Goal: Task Accomplishment & Management: Manage account settings

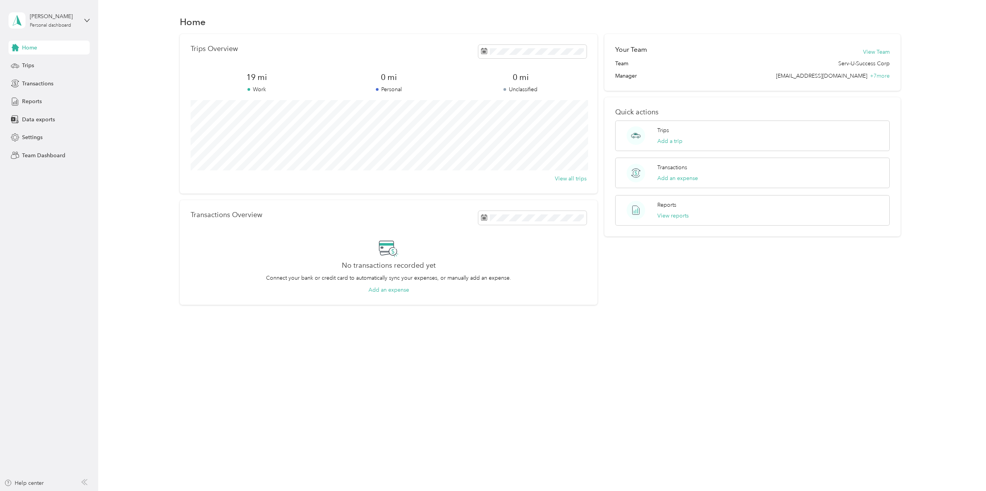
click at [79, 20] on div "[PERSON_NAME] Personal dashboard" at bounding box center [49, 20] width 81 height 27
click at [52, 63] on div "Team dashboard" at bounding box center [35, 64] width 41 height 8
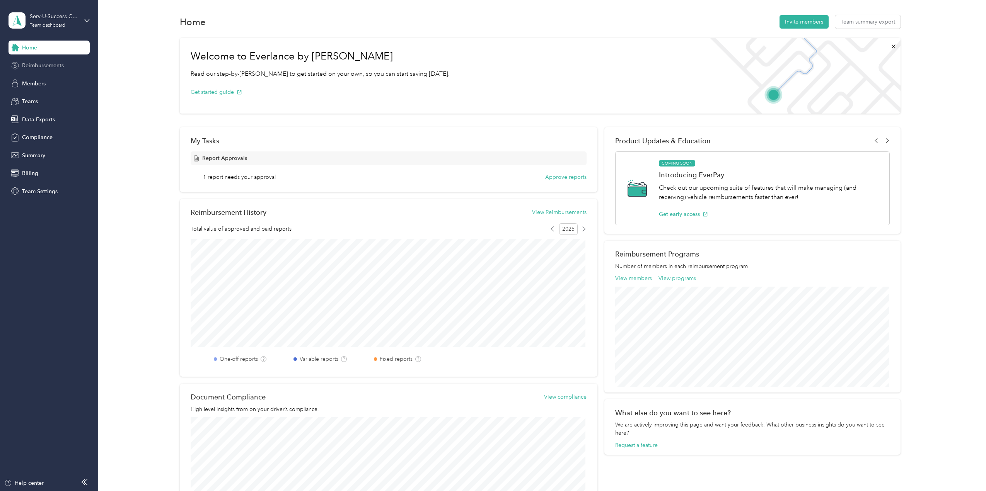
click at [57, 67] on span "Reimbursements" at bounding box center [43, 65] width 42 height 8
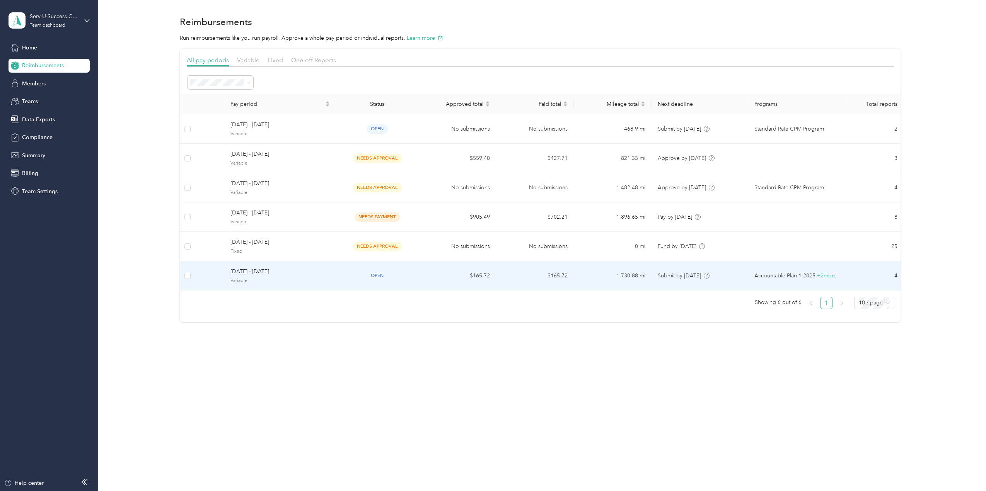
click at [274, 275] on div "[DATE] - [DATE] Variable" at bounding box center [279, 276] width 99 height 17
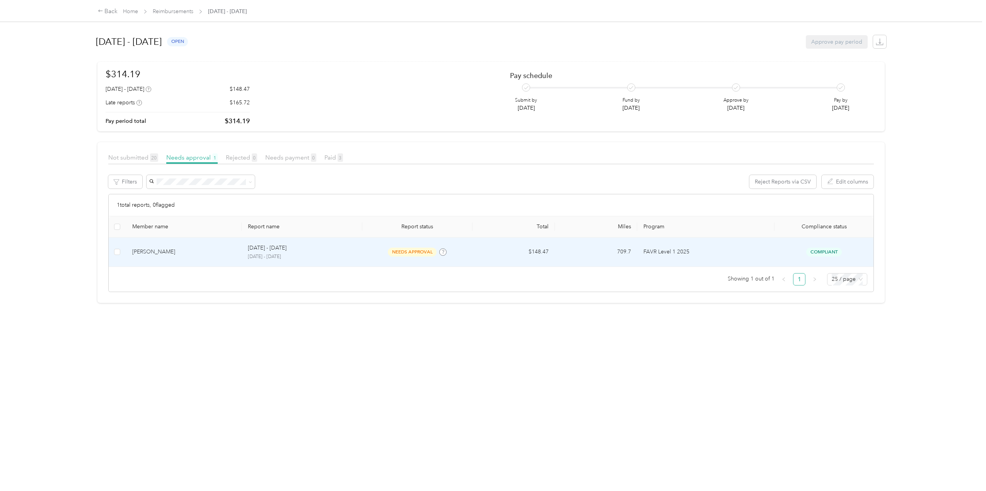
click at [318, 255] on p "[DATE] - [DATE]" at bounding box center [302, 257] width 109 height 7
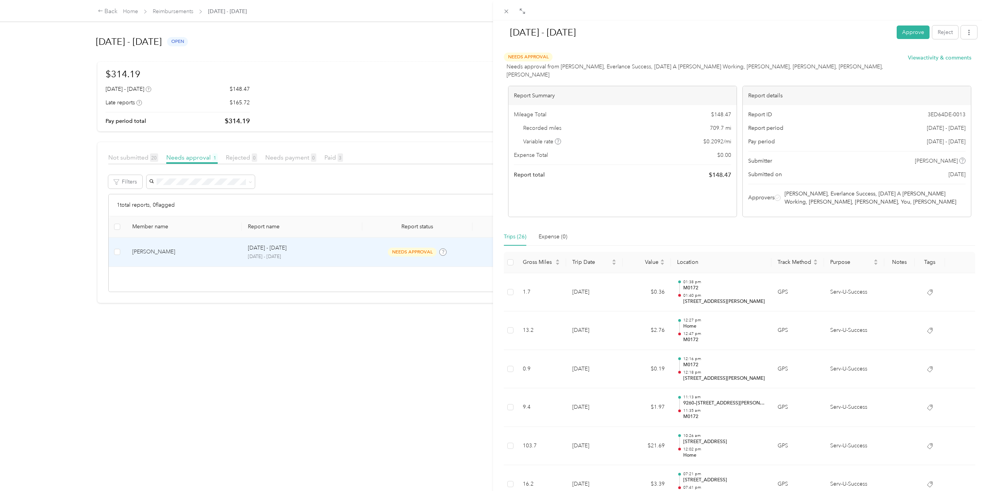
click at [98, 10] on div "[DATE] - [DATE] Approve Reject Needs Approval Needs approval from [PERSON_NAME]…" at bounding box center [493, 245] width 986 height 491
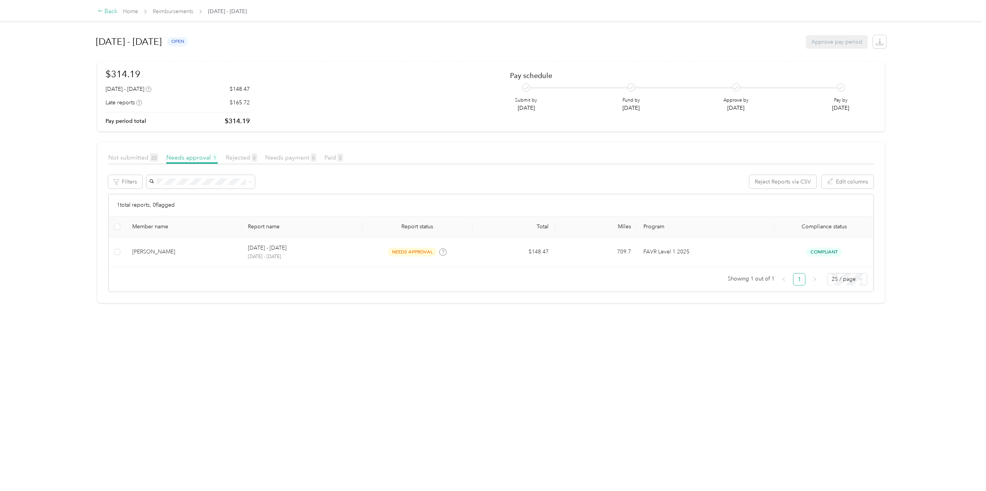
click at [103, 12] on icon at bounding box center [100, 10] width 5 height 5
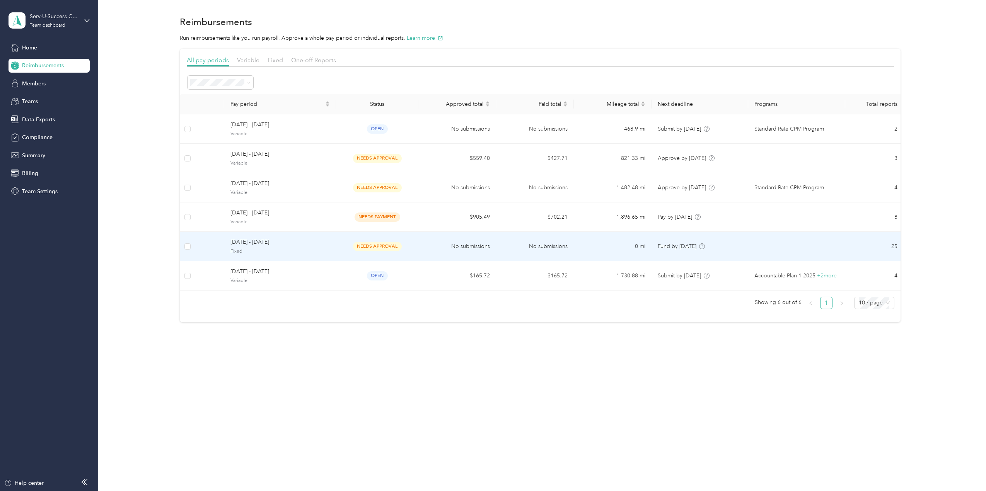
click at [322, 240] on span "[DATE] - [DATE]" at bounding box center [279, 242] width 99 height 9
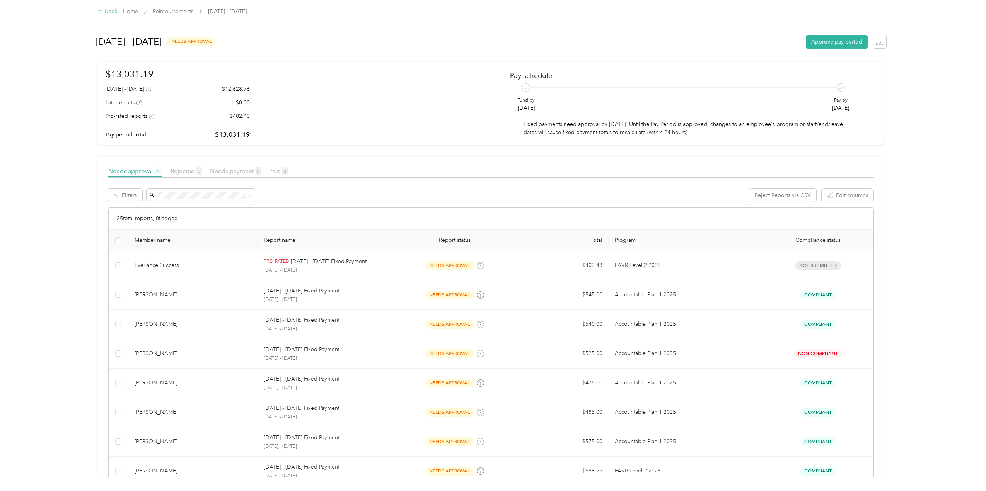
click at [100, 12] on icon at bounding box center [100, 10] width 5 height 5
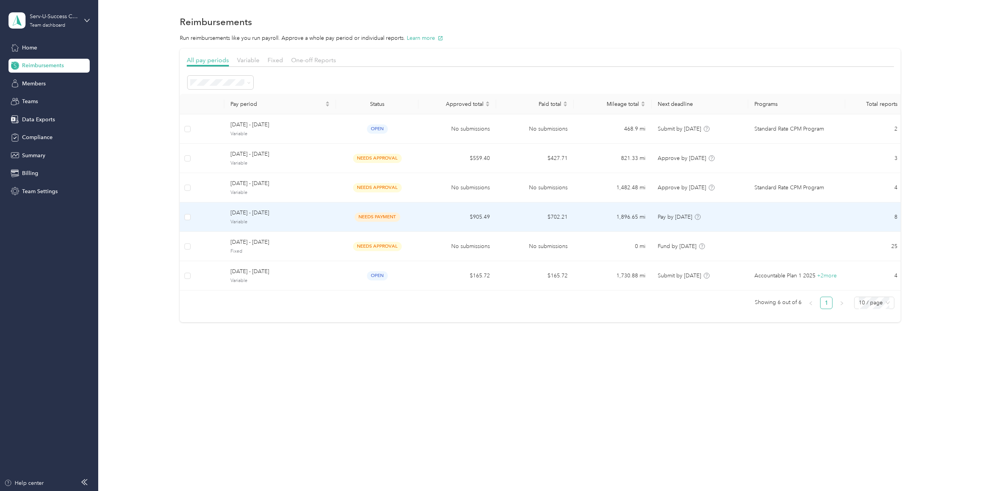
click at [297, 217] on div "[DATE] - [DATE] Variable" at bounding box center [279, 217] width 99 height 17
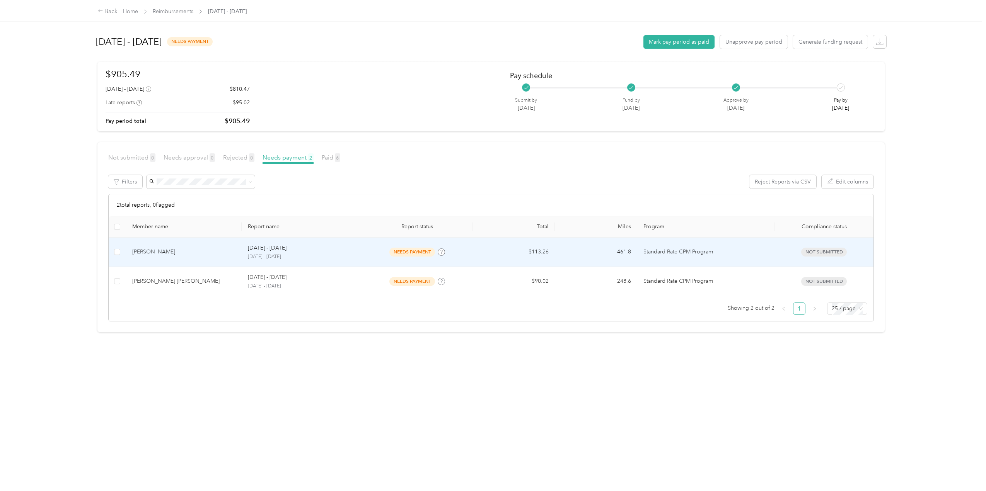
click at [307, 252] on div "[DATE] - [DATE] [DATE] - [DATE]" at bounding box center [302, 252] width 109 height 17
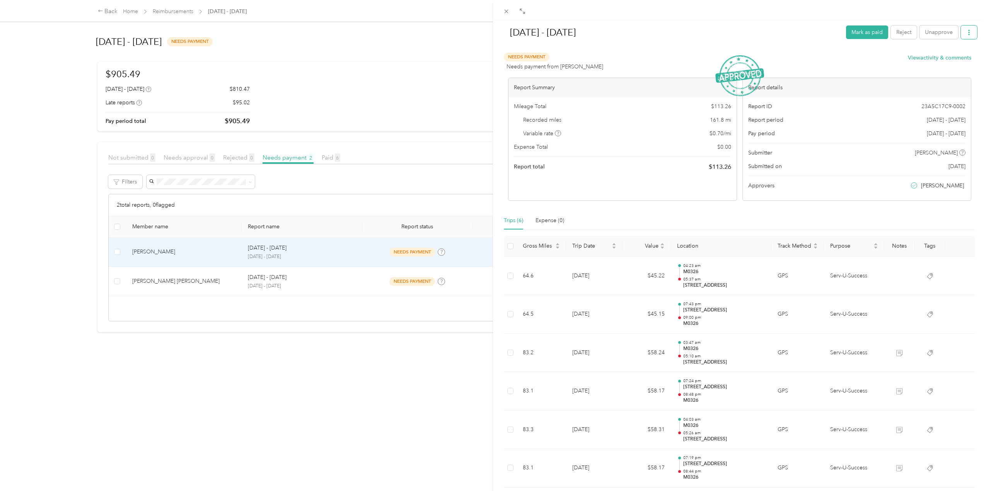
click at [966, 32] on icon "button" at bounding box center [968, 32] width 5 height 5
click at [933, 60] on span "Download" at bounding box center [941, 60] width 26 height 8
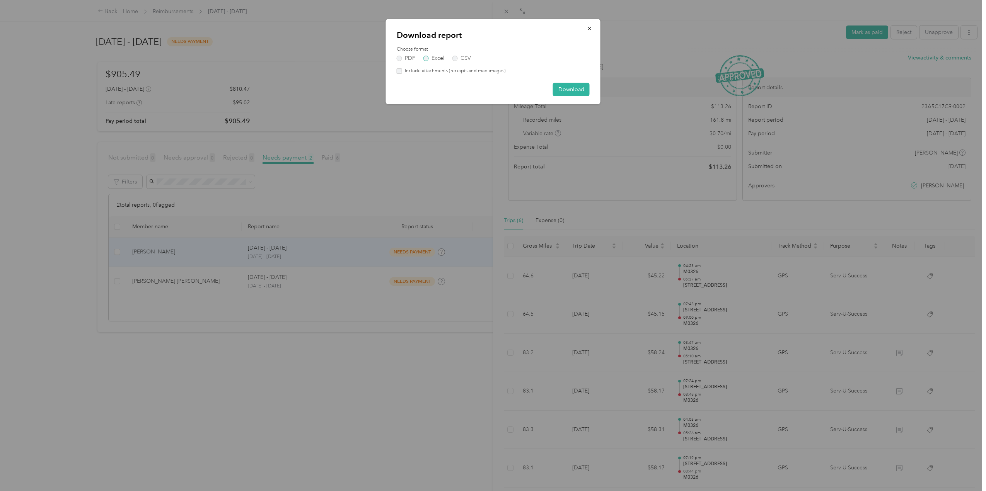
click at [426, 59] on label "Excel" at bounding box center [433, 58] width 21 height 5
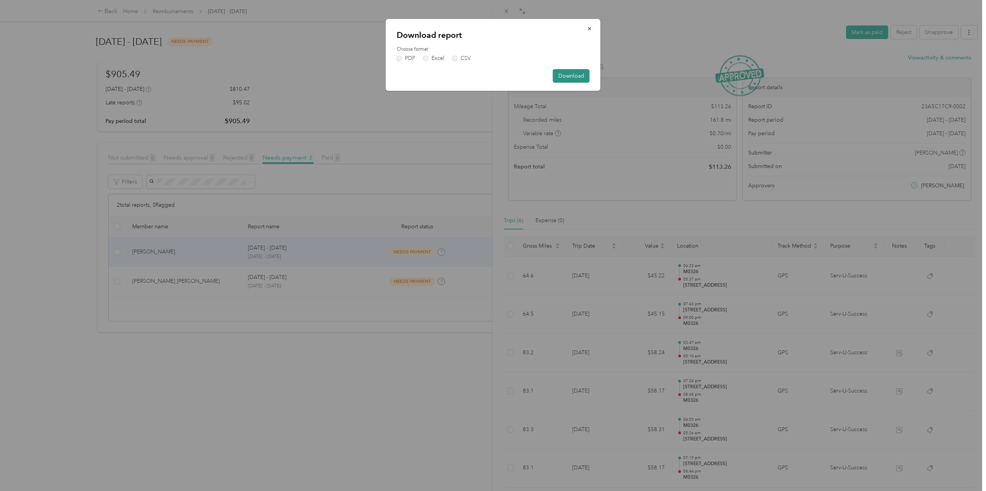
click at [580, 77] on button "Download" at bounding box center [571, 76] width 37 height 14
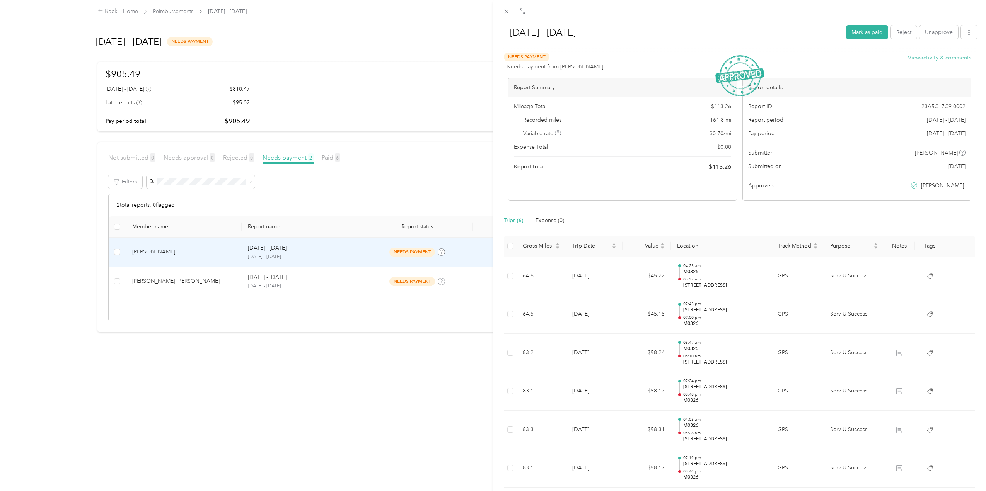
click at [944, 57] on button "View activity & comments" at bounding box center [939, 58] width 63 height 8
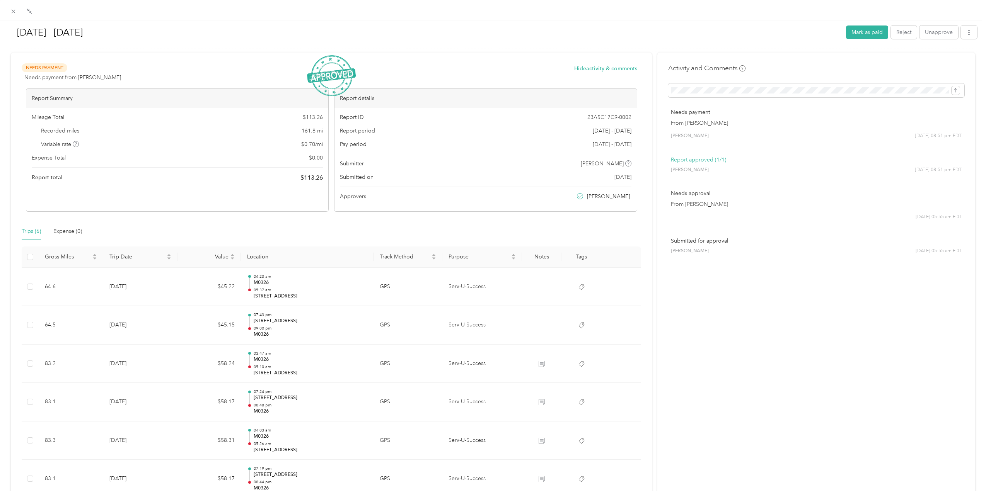
scroll to position [70, 0]
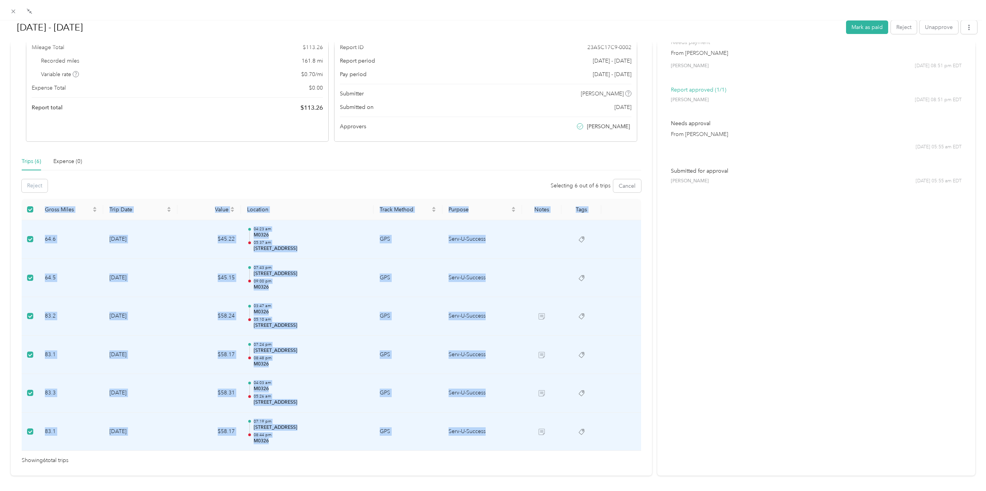
drag, startPoint x: 40, startPoint y: 206, endPoint x: 484, endPoint y: 433, distance: 498.9
click at [484, 433] on table "Gross Miles Trip Date Value Location Track Method Purpose Notes Tags 64.6 [DATE…" at bounding box center [331, 325] width 619 height 252
copy table "Gross Miles Trip Date Value Location Track Method Purpose Notes Tags 64.6 [DATE…"
drag, startPoint x: 351, startPoint y: 178, endPoint x: 369, endPoint y: 176, distance: 18.3
click at [351, 179] on div "Reject Selecting 6 out of 6 trips Cancel" at bounding box center [331, 185] width 619 height 13
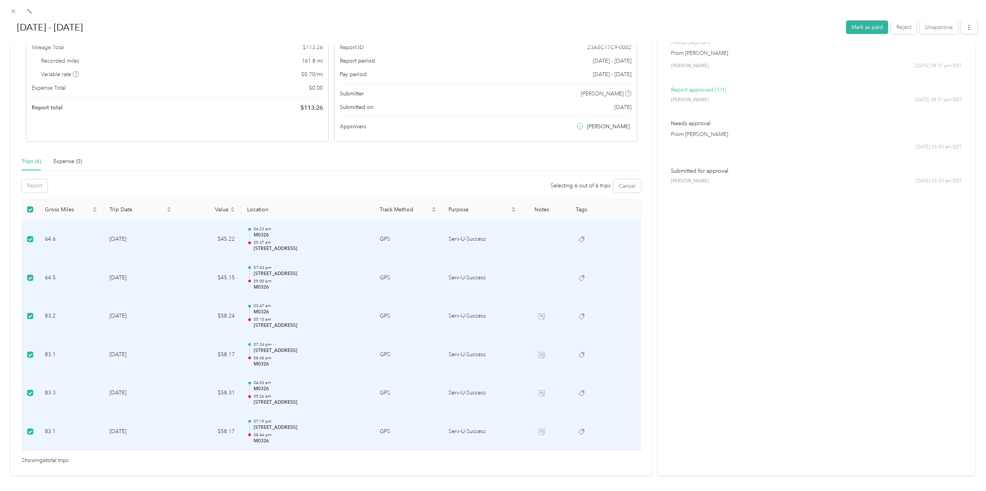
scroll to position [0, 0]
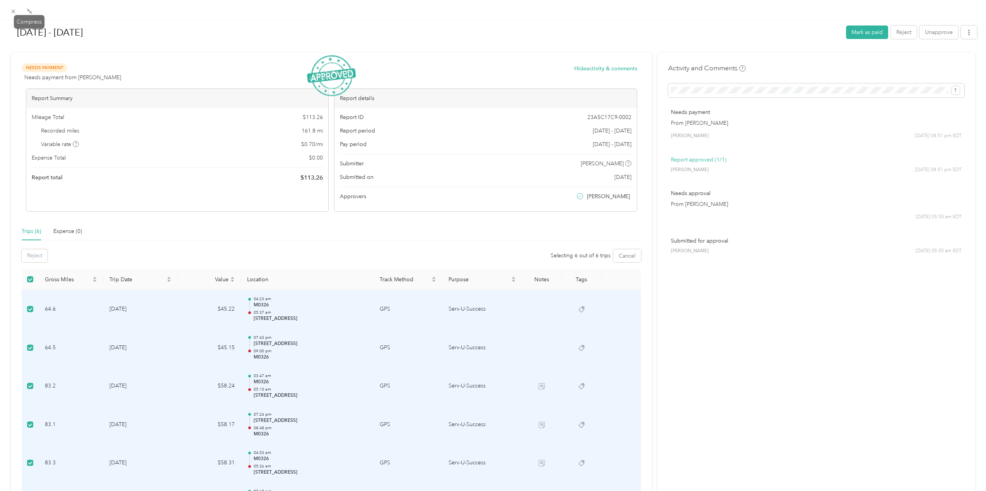
click at [15, 15] on div "Compress" at bounding box center [29, 22] width 31 height 14
click at [13, 10] on icon at bounding box center [13, 11] width 7 height 7
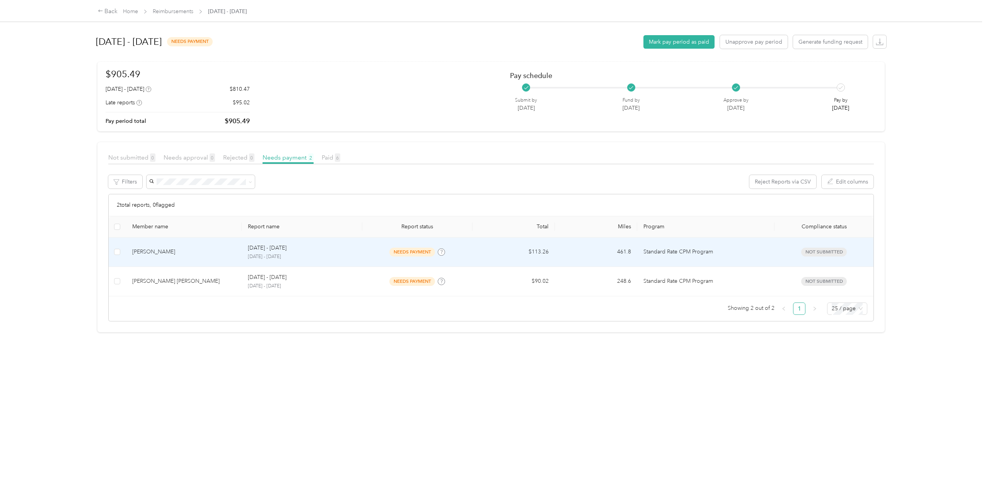
click at [311, 252] on div "[DATE] - [DATE]" at bounding box center [302, 248] width 109 height 9
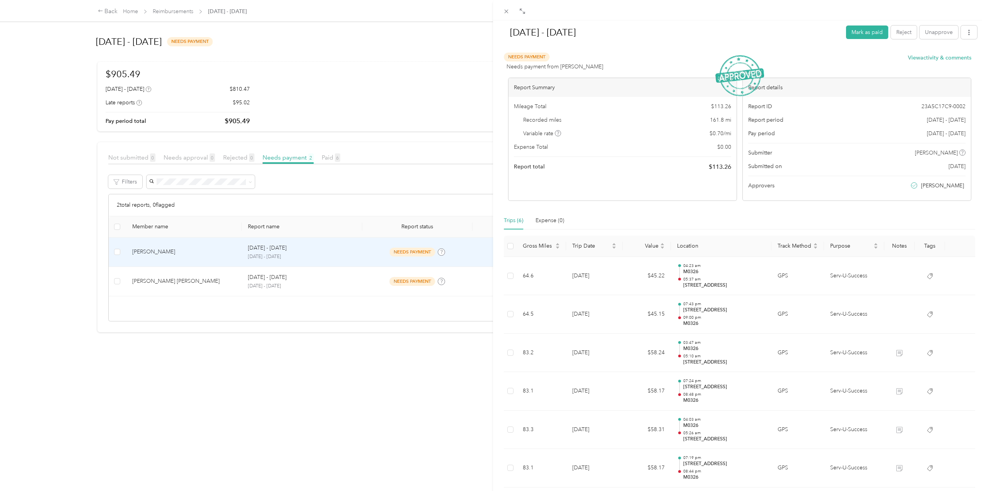
click at [710, 118] on span "161.8 mi" at bounding box center [720, 120] width 21 height 8
click at [557, 109] on div "Mileage Total $ 113.26" at bounding box center [622, 106] width 217 height 8
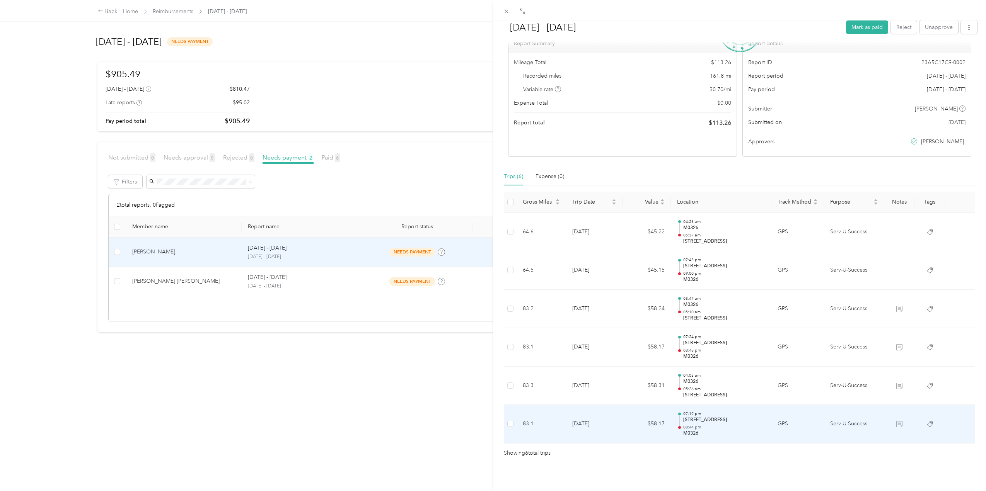
scroll to position [53, 0]
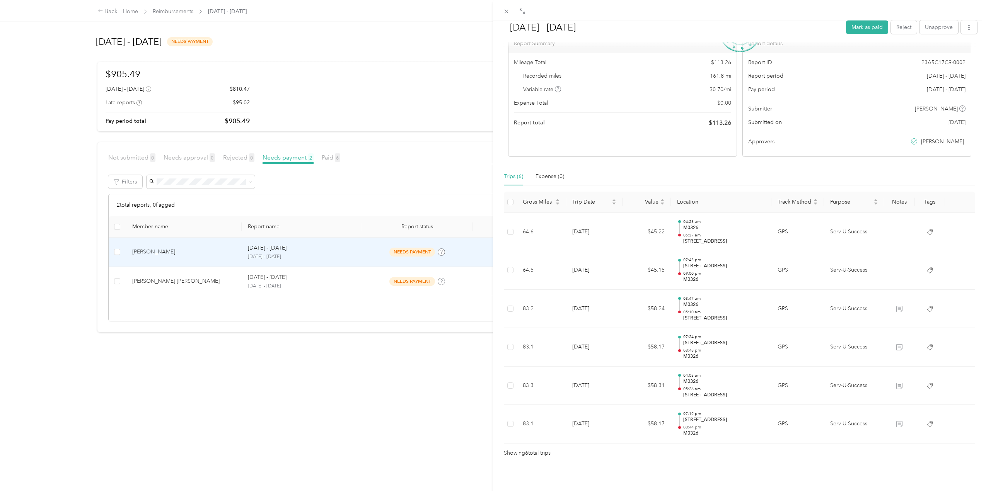
drag, startPoint x: 217, startPoint y: 282, endPoint x: 220, endPoint y: 284, distance: 4.2
click at [217, 282] on div "[DATE] - [DATE] [PERSON_NAME] as paid Reject Unapprove Needs Payment Needs paym…" at bounding box center [493, 245] width 986 height 491
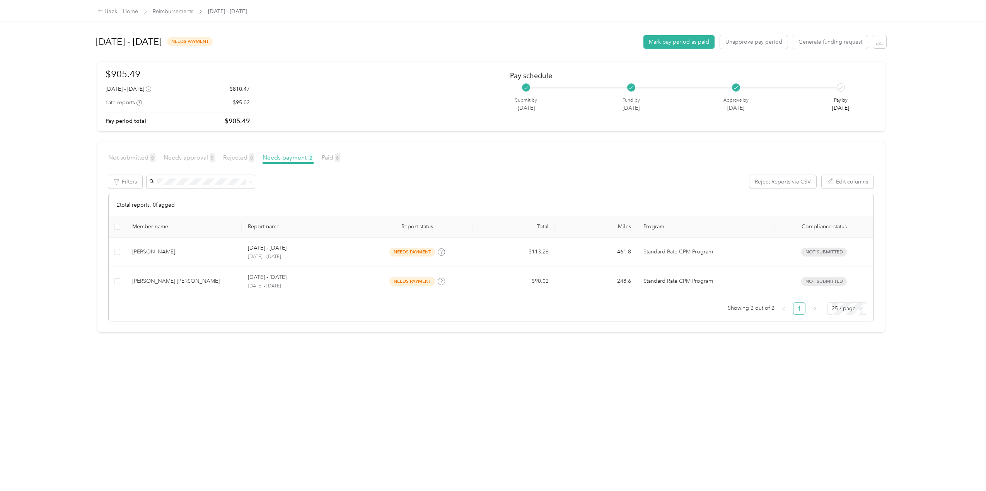
click at [214, 280] on div at bounding box center [493, 245] width 986 height 491
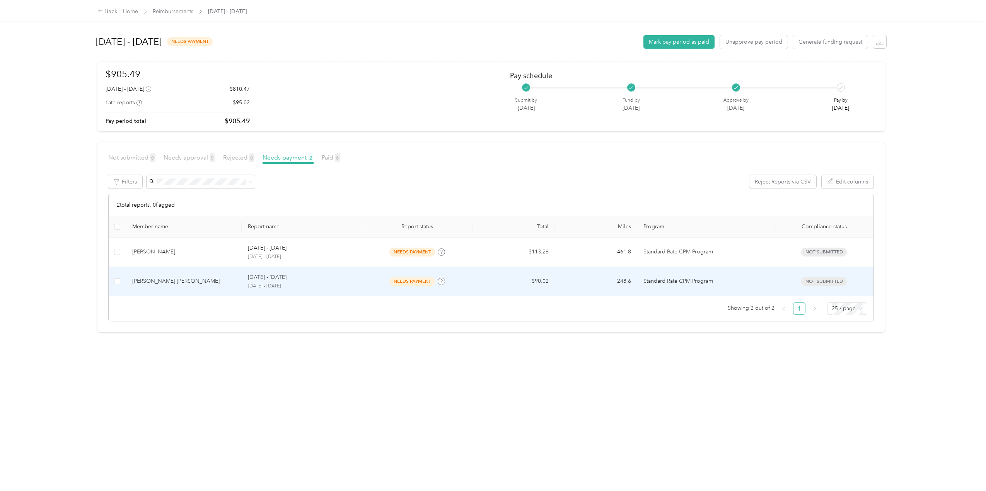
click at [328, 281] on div "[DATE] - [DATE] [DATE] - [DATE]" at bounding box center [302, 281] width 109 height 17
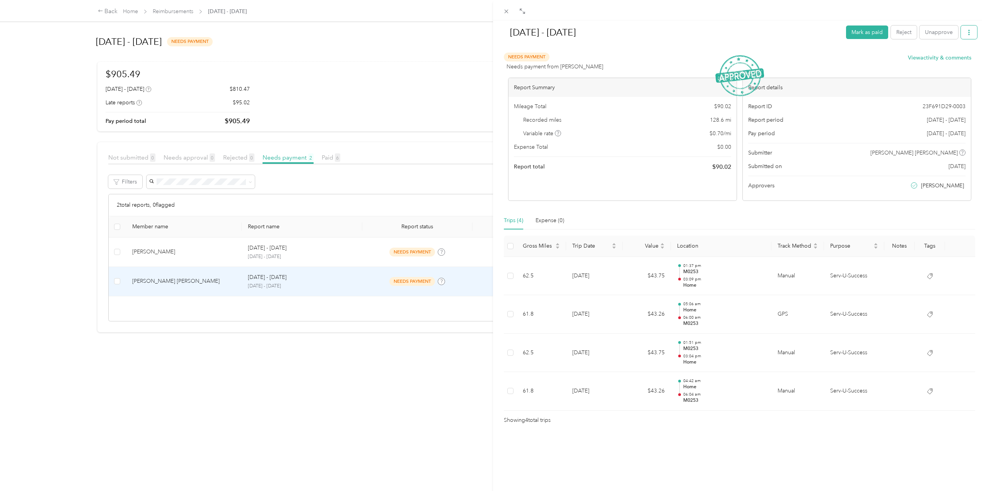
click at [966, 33] on icon "button" at bounding box center [968, 32] width 5 height 5
click at [938, 60] on span "Download" at bounding box center [941, 60] width 26 height 8
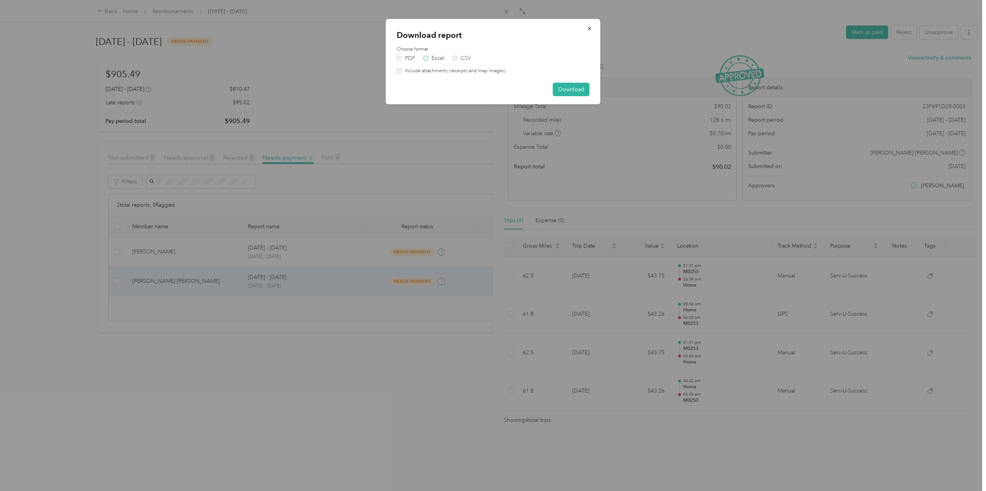
click at [428, 58] on label "Excel" at bounding box center [433, 58] width 21 height 5
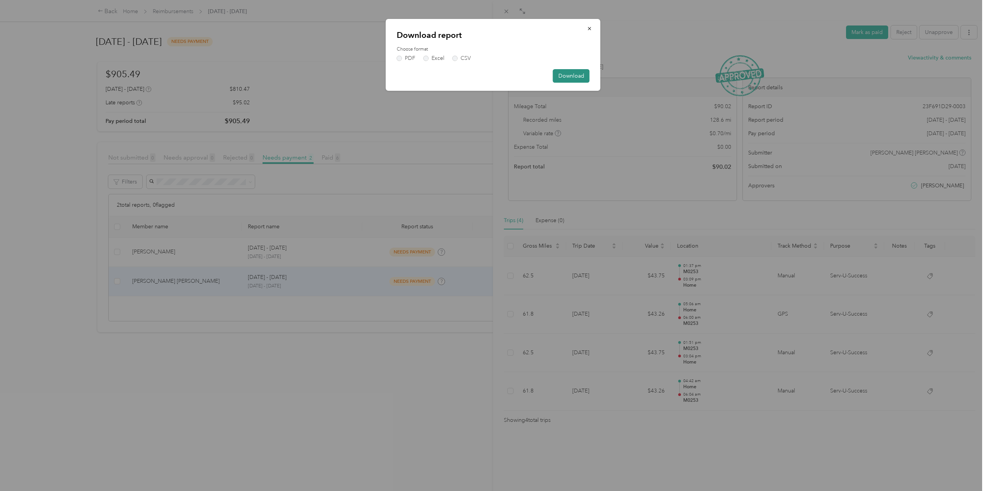
click at [573, 77] on button "Download" at bounding box center [571, 76] width 37 height 14
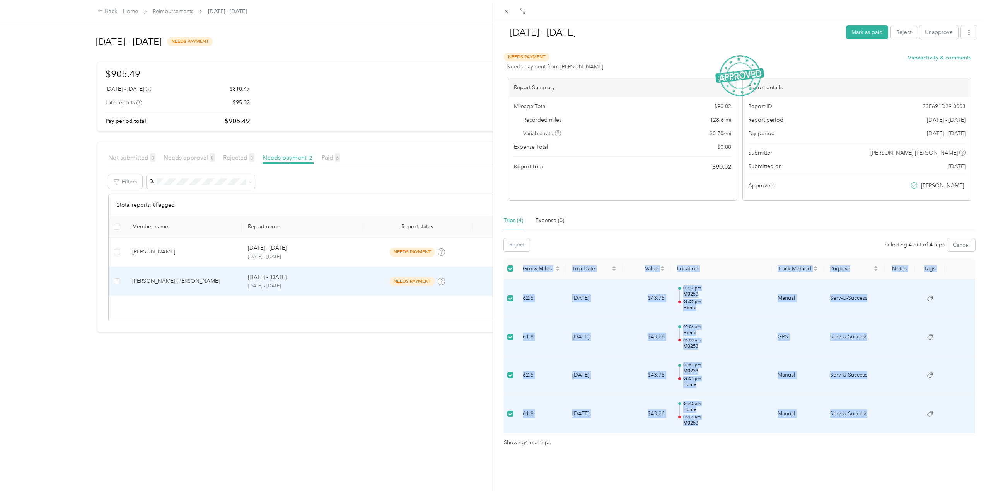
drag, startPoint x: 503, startPoint y: 265, endPoint x: 872, endPoint y: 428, distance: 403.9
click at [872, 428] on div "[DATE] - [DATE] Mark as paid Reject Unapprove Needs Payment Needs payment from …" at bounding box center [739, 233] width 477 height 427
copy table "Gross Miles Trip Date Value Location Track Method Purpose Notes Tags 62.5 [DATE…"
click at [927, 341] on icon at bounding box center [930, 337] width 6 height 6
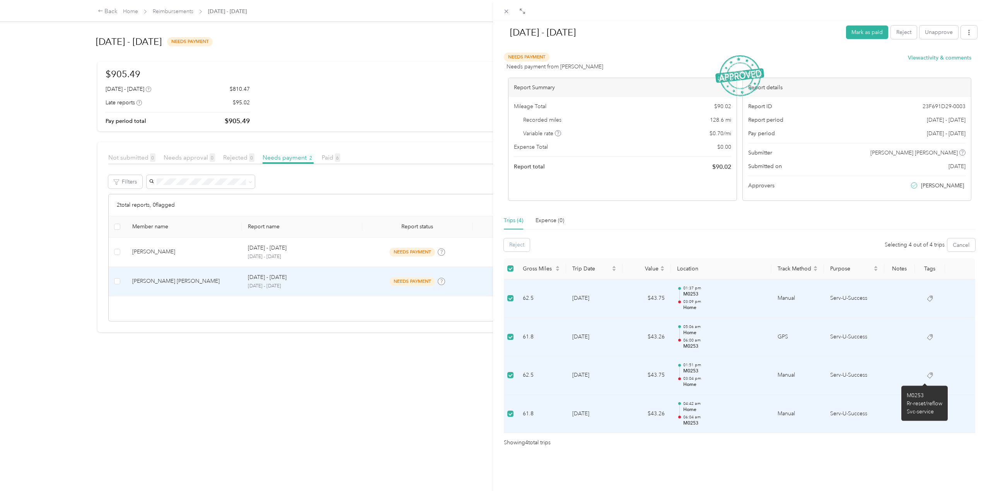
click at [927, 378] on icon at bounding box center [930, 376] width 6 height 6
click at [927, 416] on icon at bounding box center [930, 414] width 6 height 6
click at [441, 405] on div "[DATE] - [DATE] Mark as paid Reject Unapprove Needs Payment Needs payment from …" at bounding box center [493, 245] width 986 height 491
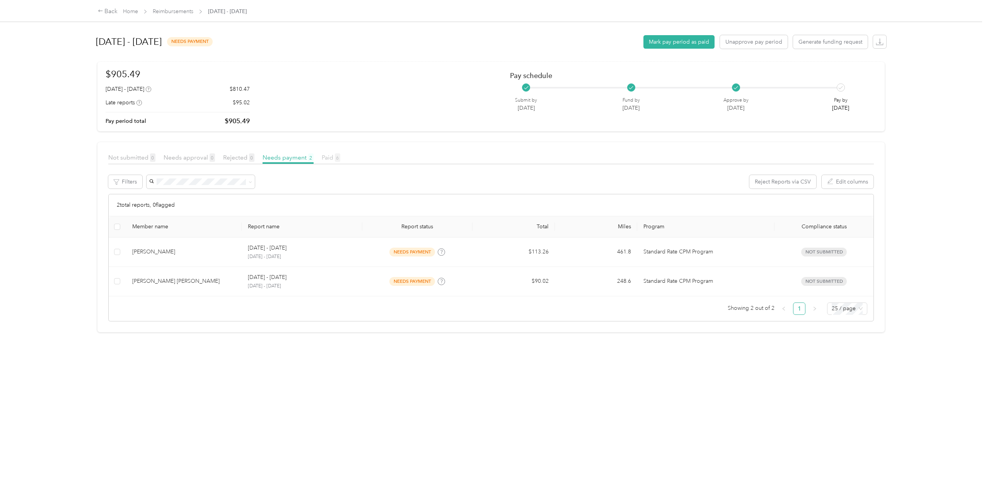
click at [329, 157] on span "Paid 6" at bounding box center [331, 157] width 19 height 7
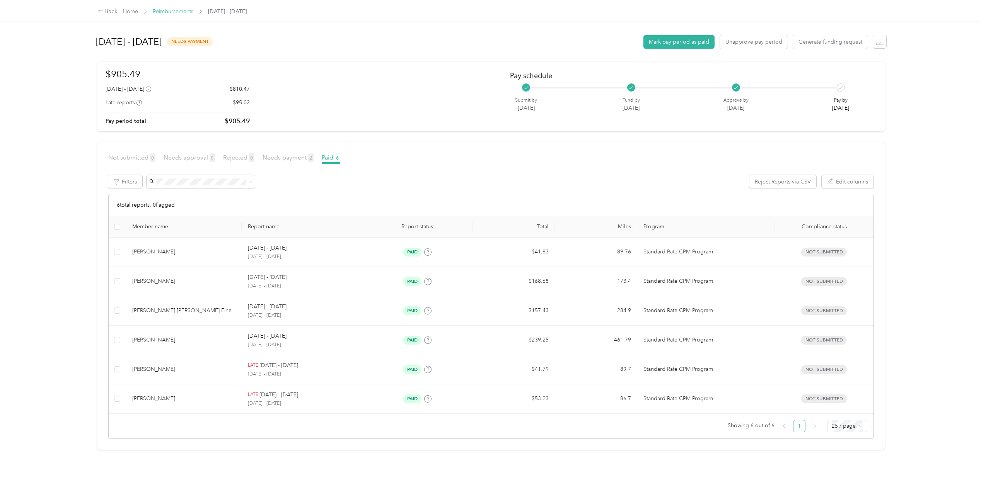
click at [182, 13] on link "Reimbursements" at bounding box center [173, 11] width 41 height 7
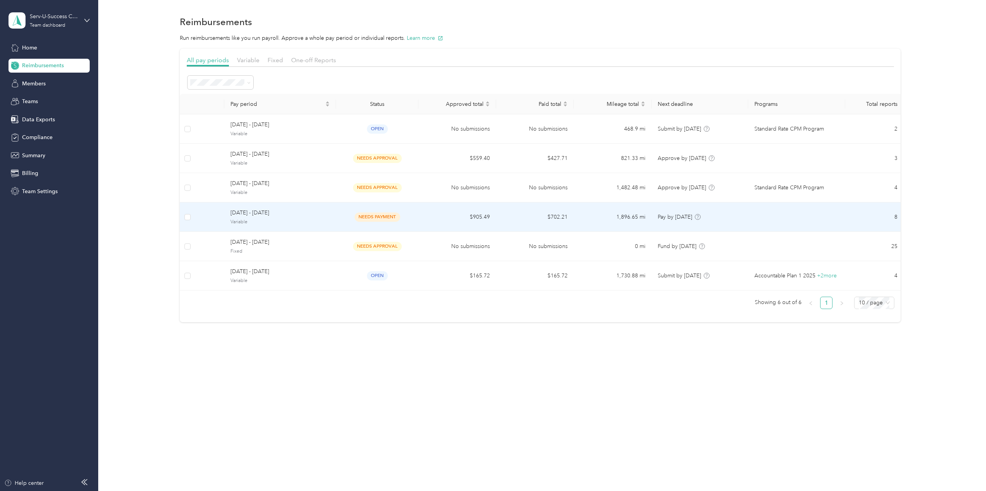
click at [298, 219] on span "Variable" at bounding box center [279, 222] width 99 height 7
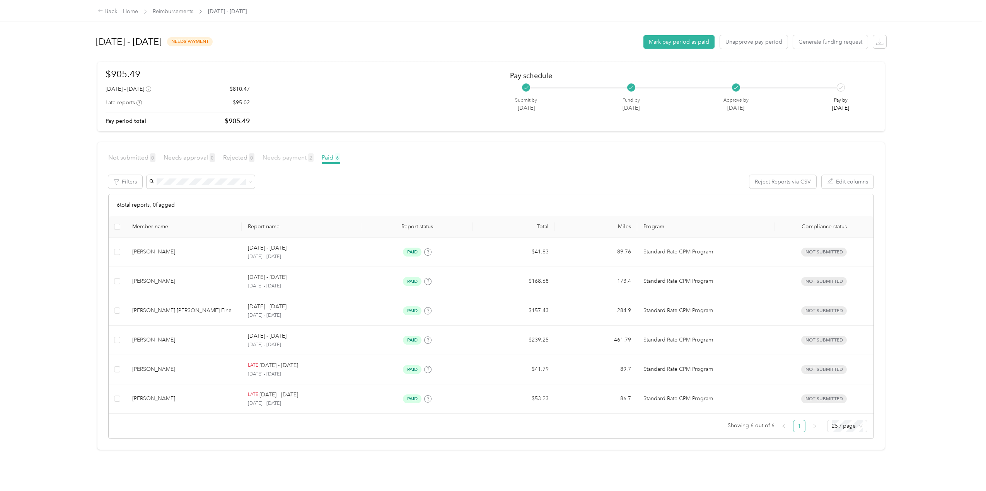
click at [282, 157] on span "Needs payment 2" at bounding box center [288, 157] width 51 height 7
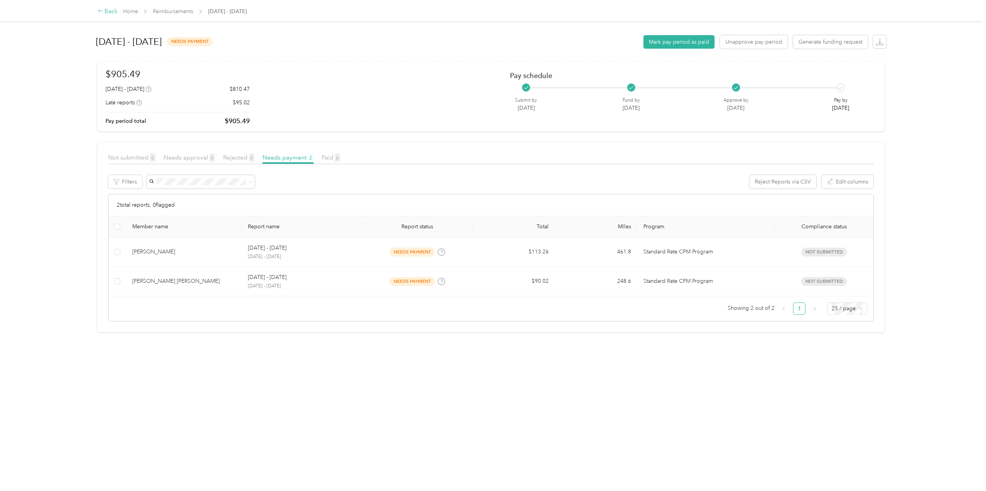
click at [103, 9] on icon at bounding box center [100, 10] width 5 height 5
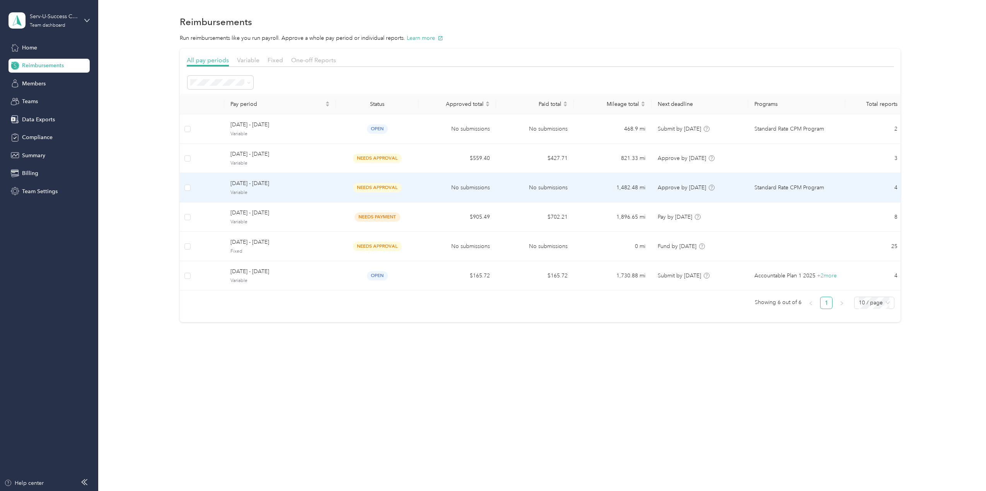
click at [302, 188] on div "[DATE] - [DATE] Variable" at bounding box center [279, 187] width 99 height 17
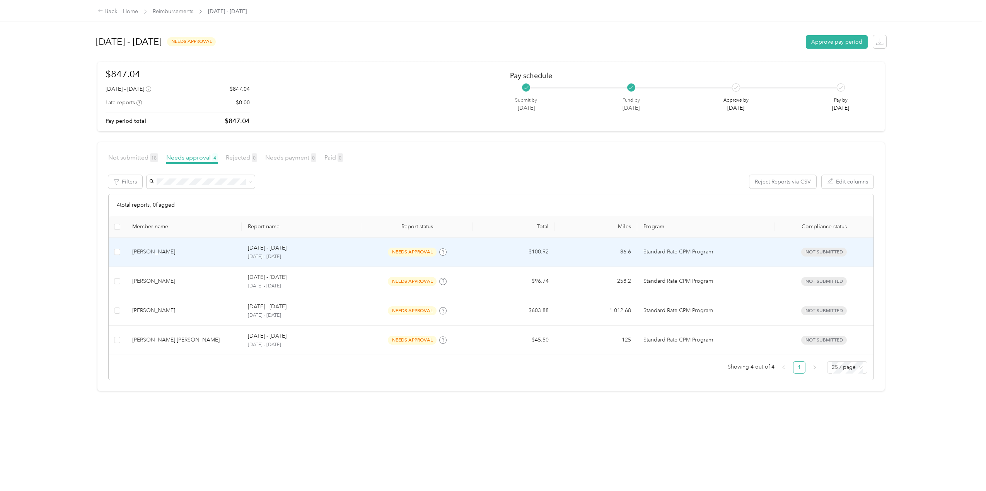
click at [306, 254] on p "[DATE] - [DATE]" at bounding box center [302, 257] width 109 height 7
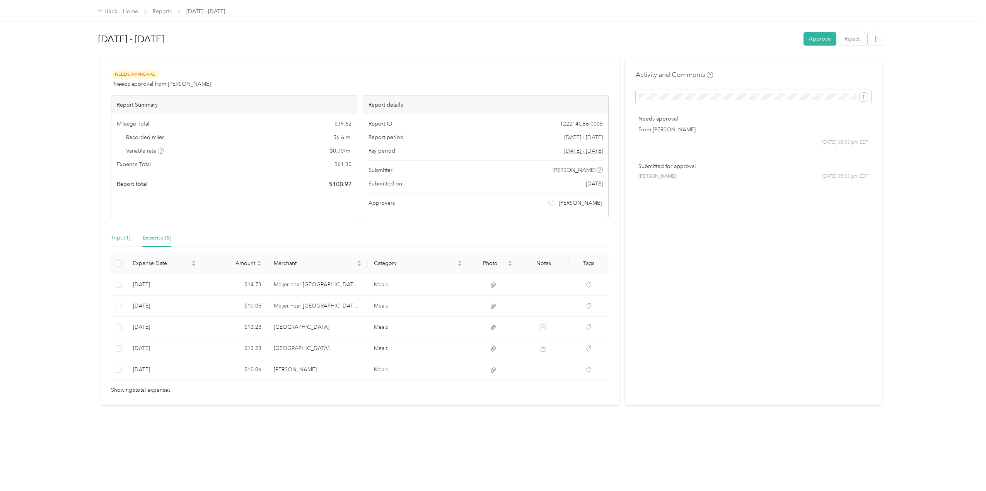
click at [118, 236] on div "Trips (1)" at bounding box center [120, 238] width 19 height 9
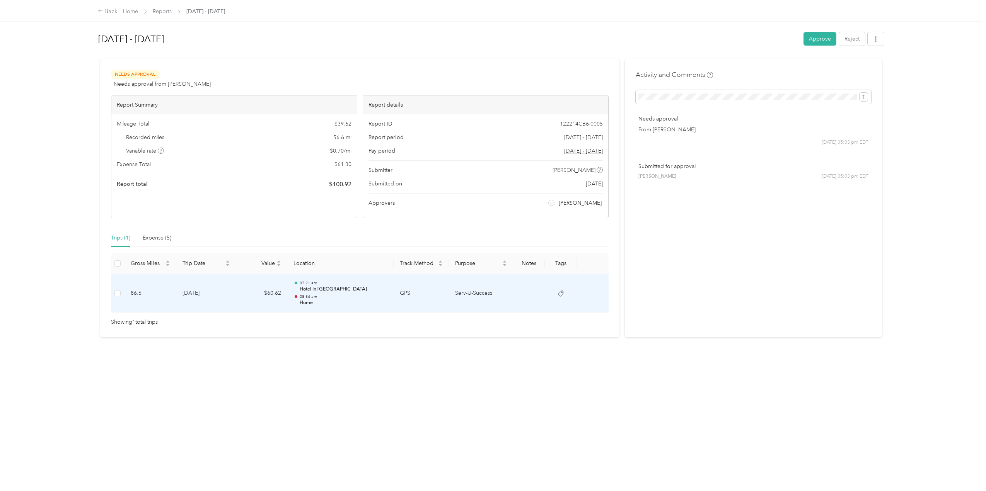
click at [345, 295] on p "08:34 am" at bounding box center [344, 296] width 88 height 5
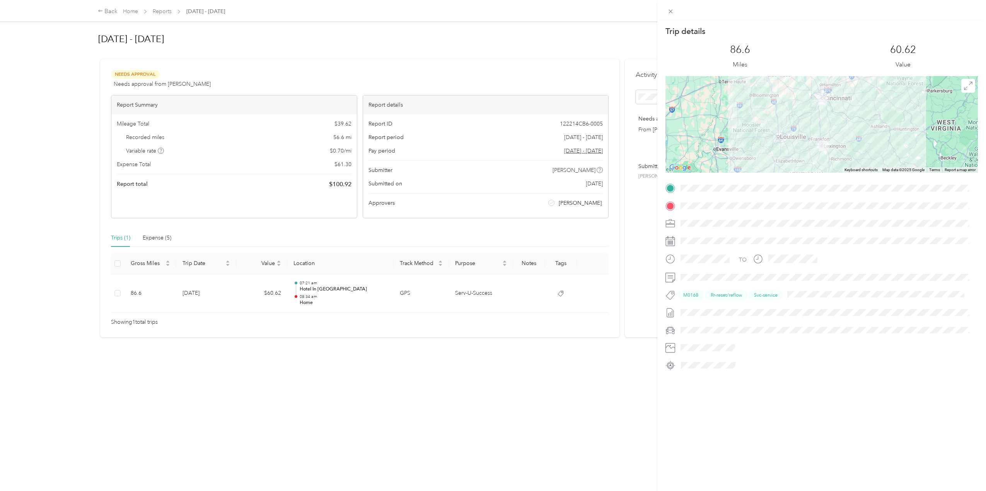
click at [156, 236] on div "Trip details This trip cannot be edited because it is either under review, appr…" at bounding box center [493, 245] width 986 height 491
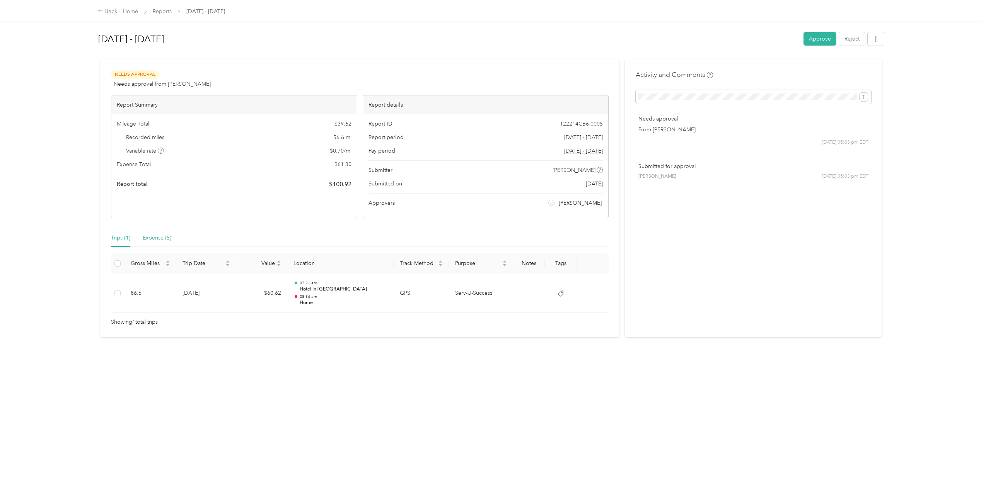
click at [157, 237] on div "Expense (5)" at bounding box center [157, 238] width 29 height 9
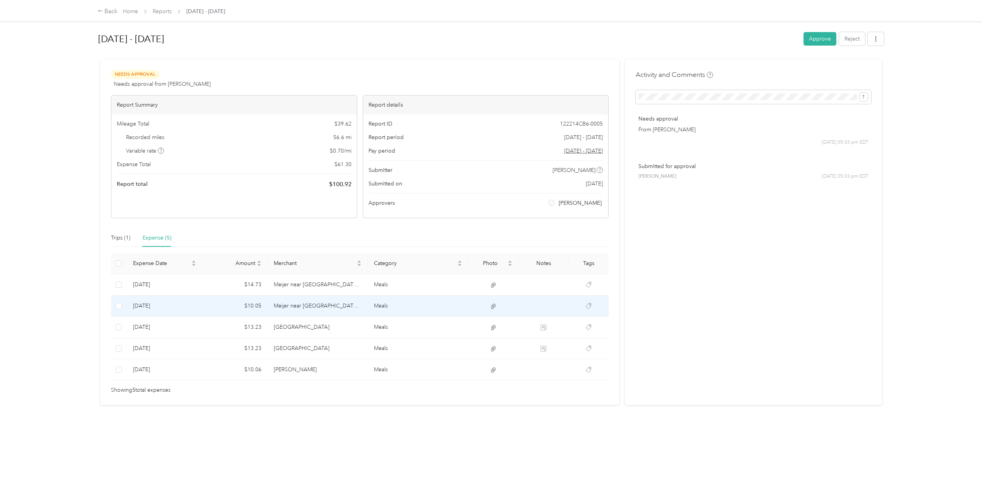
click at [526, 304] on td at bounding box center [544, 306] width 50 height 21
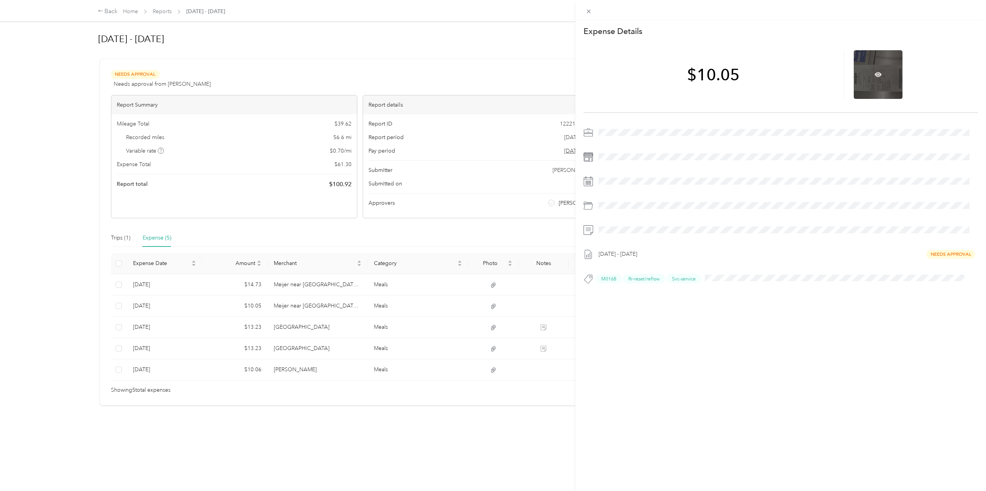
click at [856, 86] on div at bounding box center [878, 74] width 49 height 49
click at [875, 76] on icon at bounding box center [878, 74] width 7 height 5
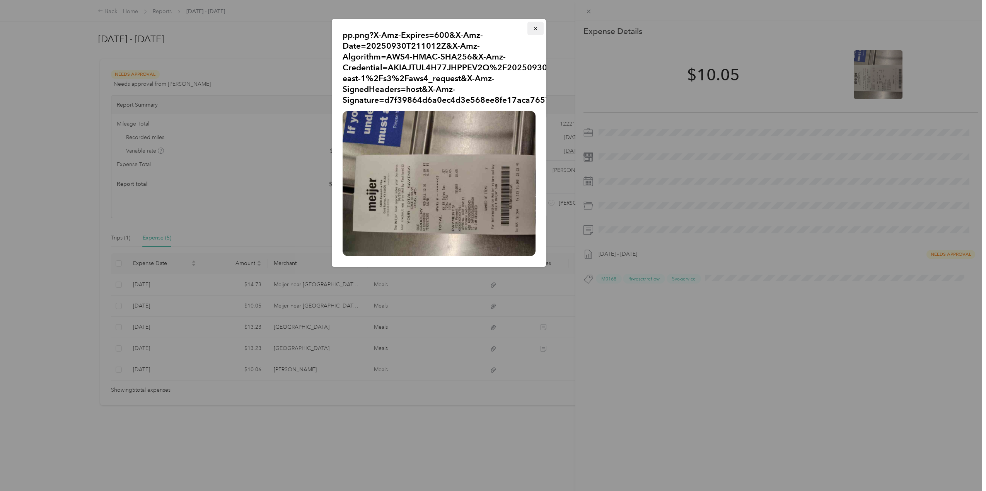
click at [536, 27] on icon "button" at bounding box center [535, 28] width 5 height 5
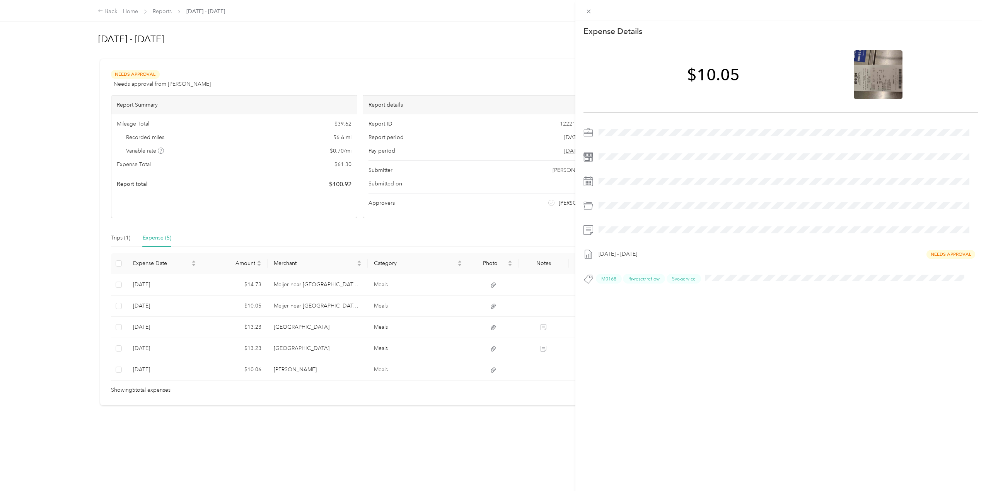
click at [429, 326] on div "This expense cannot be edited because it is either under review, approved, or p…" at bounding box center [493, 245] width 986 height 491
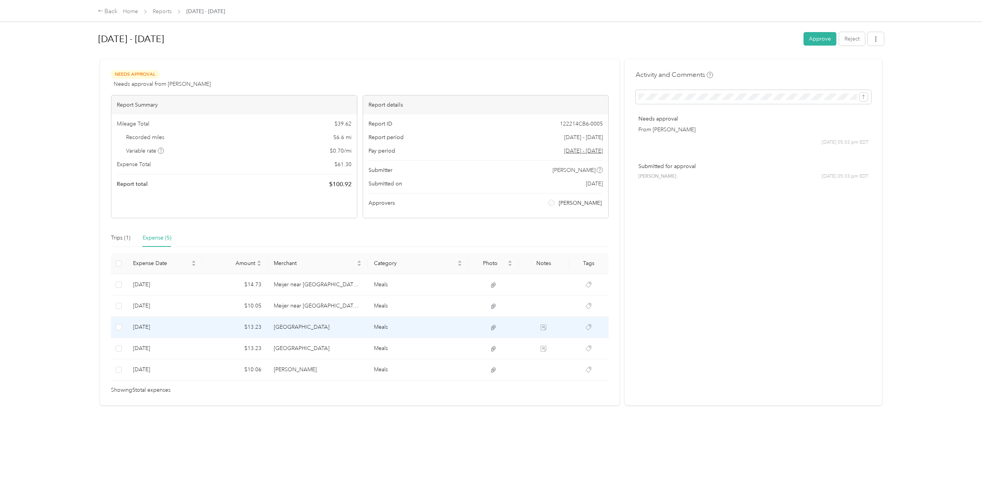
click at [586, 328] on body "Back Home Reports [DATE] - [DATE] [DATE] - [DATE] Approve Reject Needs Approval…" at bounding box center [491, 245] width 982 height 491
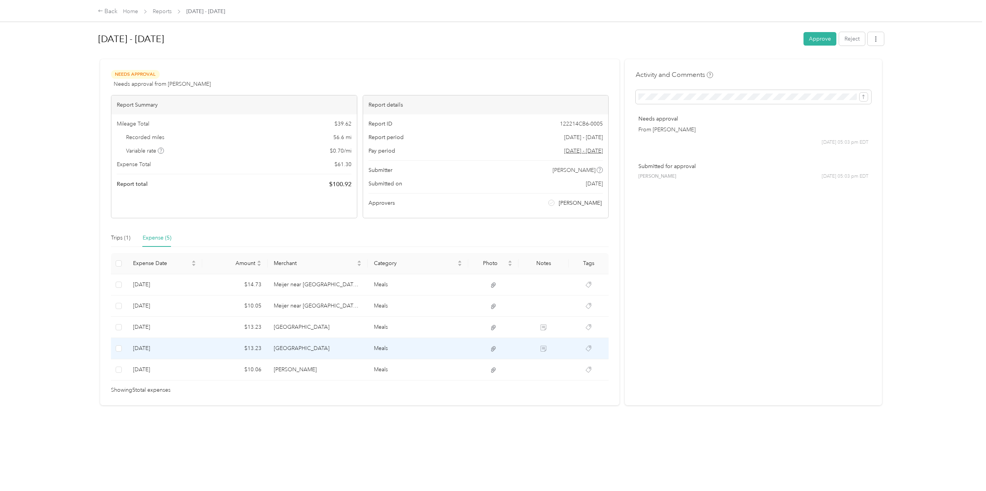
click at [582, 348] on td at bounding box center [589, 348] width 40 height 21
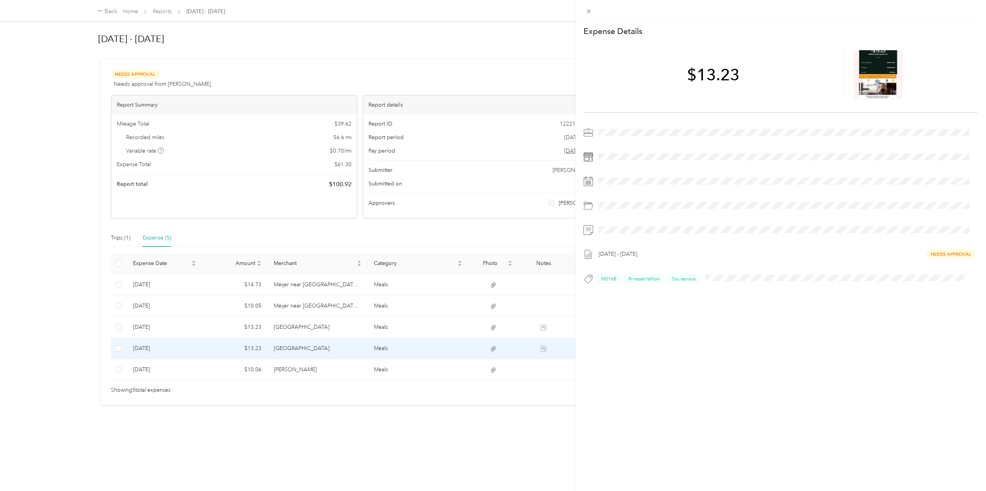
click at [526, 329] on div "This expense cannot be edited because it is either under review, approved, or p…" at bounding box center [493, 245] width 986 height 491
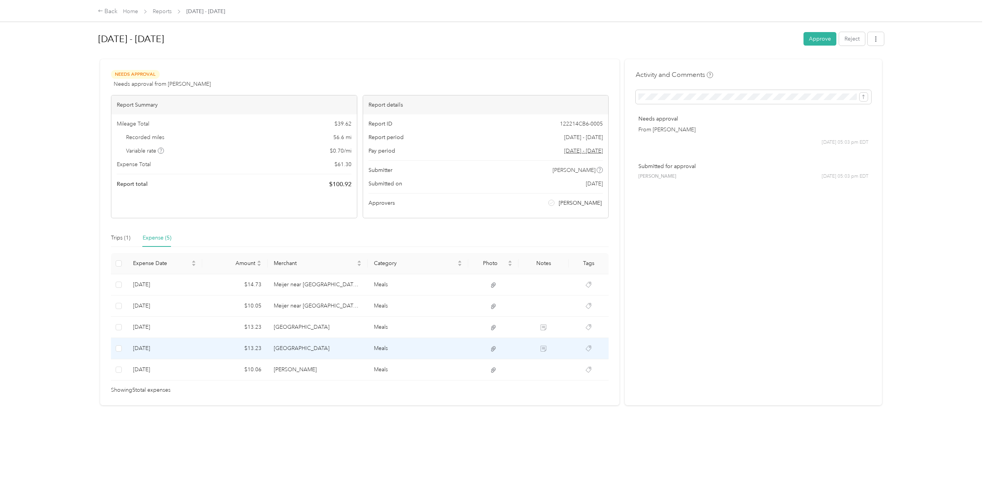
click at [564, 350] on td at bounding box center [544, 348] width 50 height 21
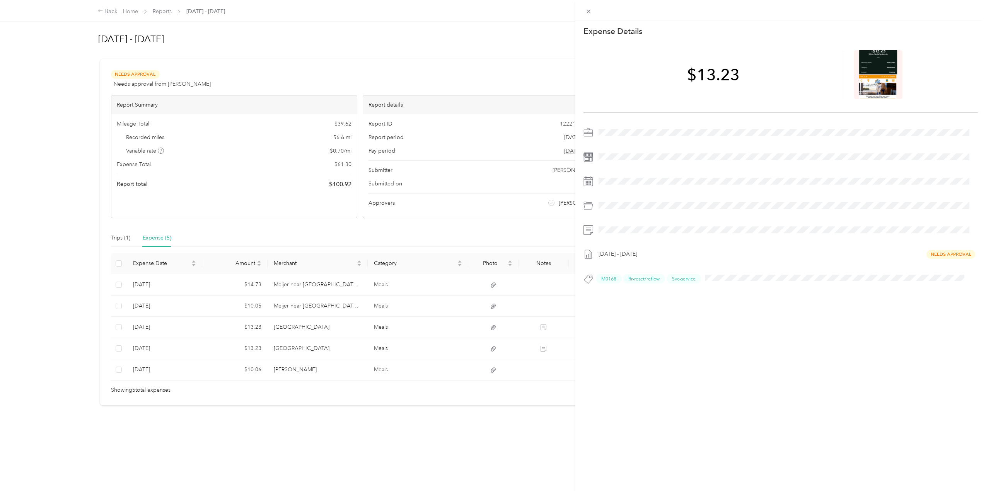
click at [556, 366] on div "This expense cannot be edited because it is either under review, approved, or p…" at bounding box center [493, 245] width 986 height 491
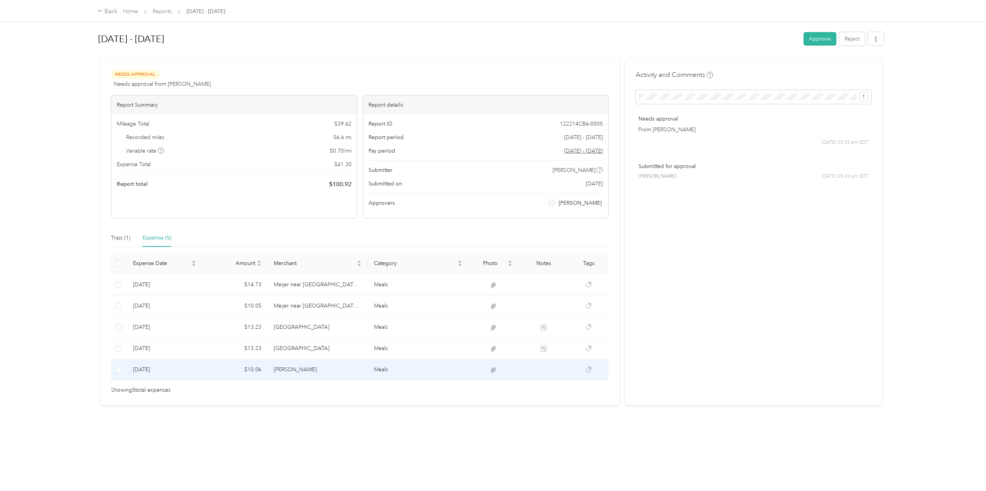
click at [573, 367] on td at bounding box center [589, 370] width 40 height 21
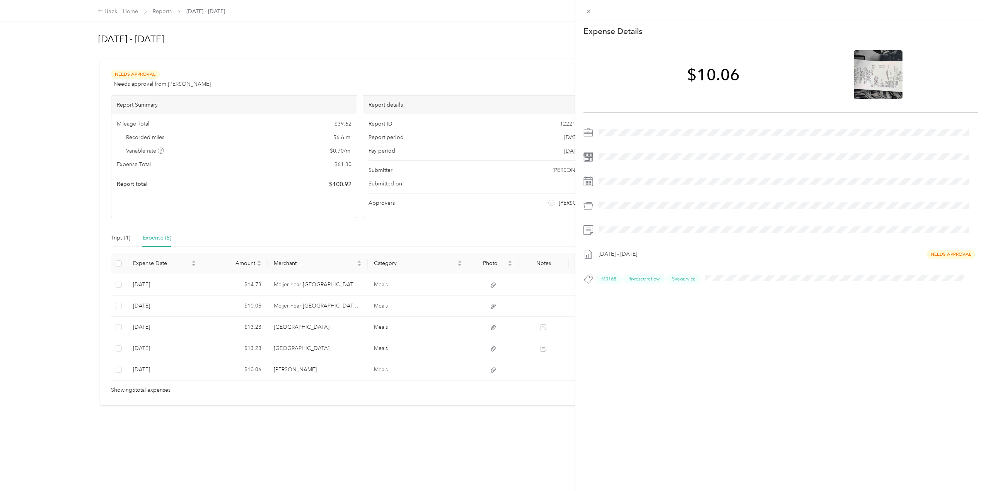
click at [555, 372] on div "This expense cannot be edited because it is either under review, approved, or p…" at bounding box center [493, 245] width 986 height 491
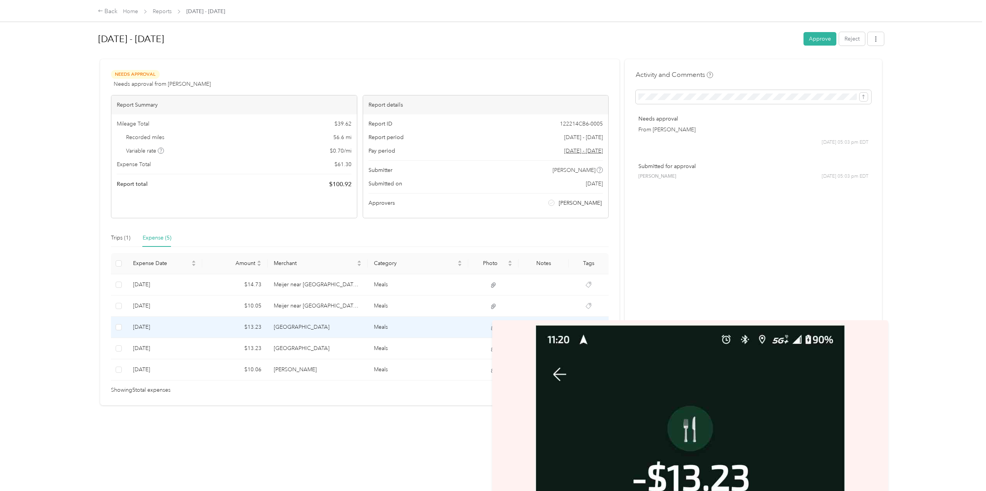
click at [492, 327] on icon at bounding box center [493, 327] width 5 height 5
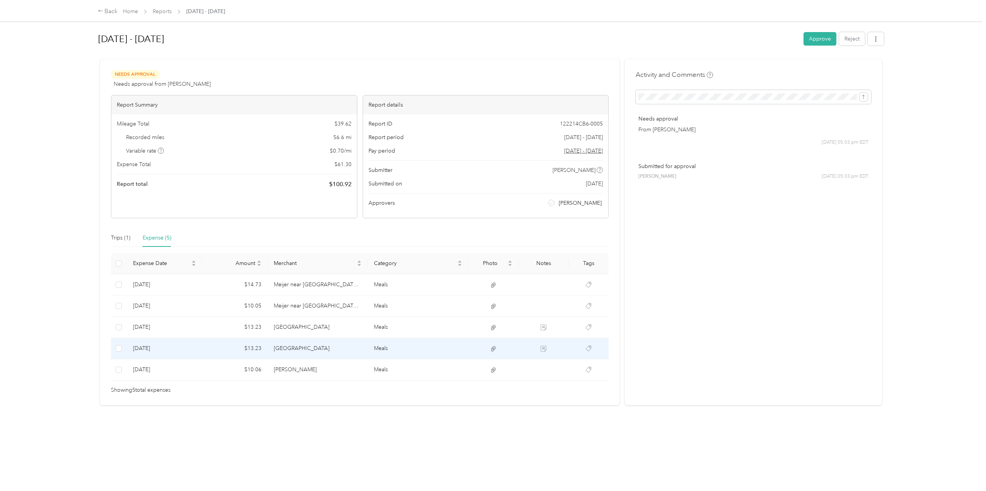
click at [489, 343] on td at bounding box center [493, 348] width 50 height 21
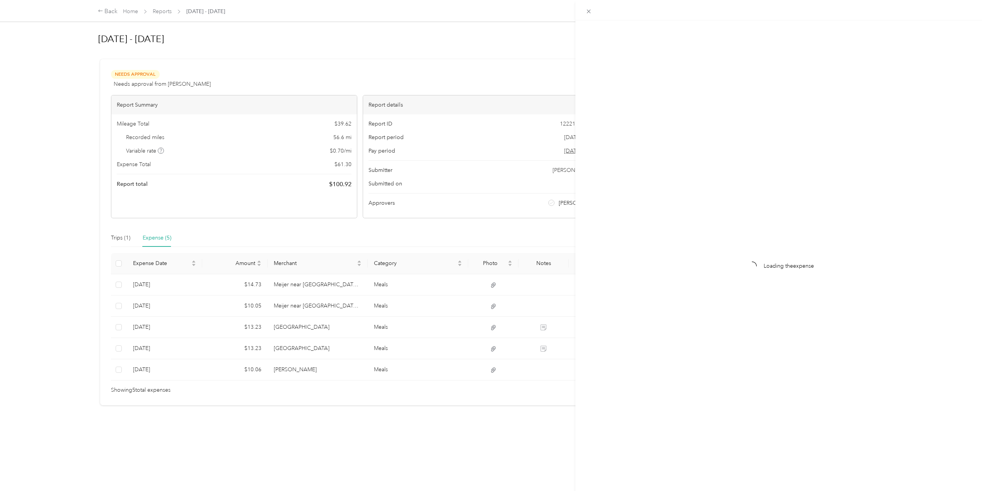
click at [492, 349] on div "Loading the expense" at bounding box center [493, 245] width 986 height 491
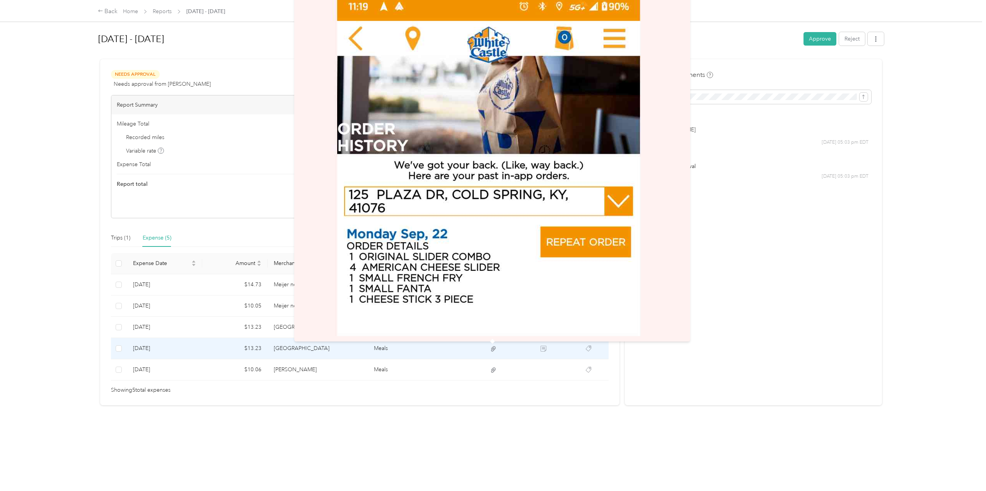
drag, startPoint x: 492, startPoint y: 349, endPoint x: 493, endPoint y: 358, distance: 8.9
click at [492, 349] on icon at bounding box center [493, 348] width 5 height 5
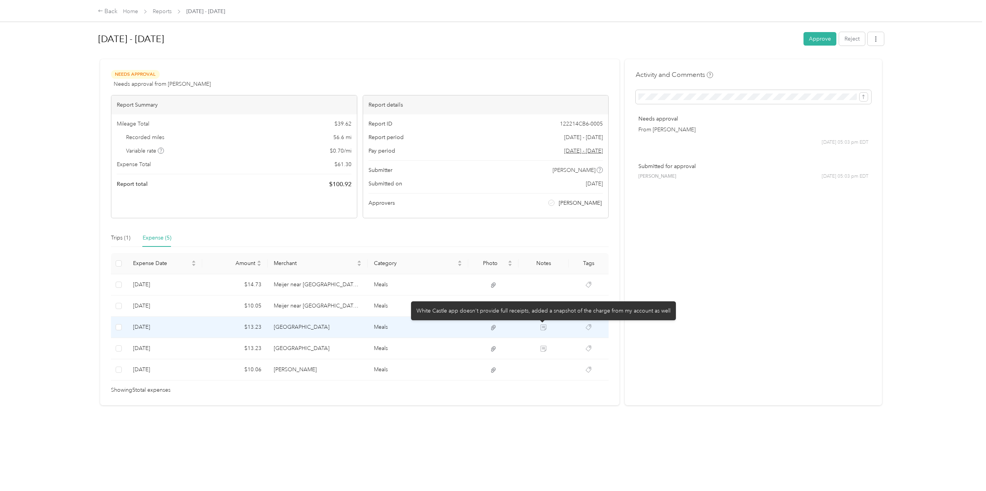
click at [544, 328] on icon at bounding box center [544, 328] width 6 height 6
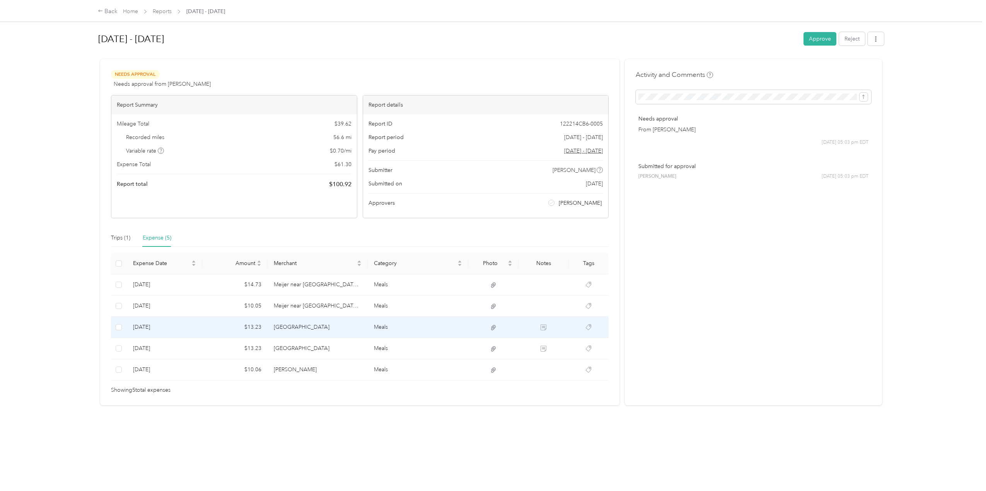
click at [493, 327] on icon at bounding box center [493, 327] width 7 height 7
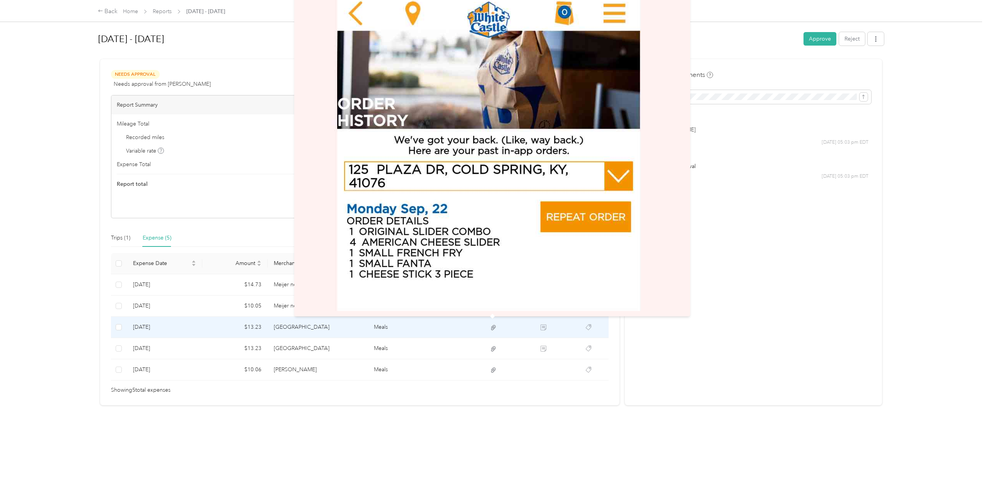
click at [491, 326] on icon at bounding box center [493, 327] width 7 height 7
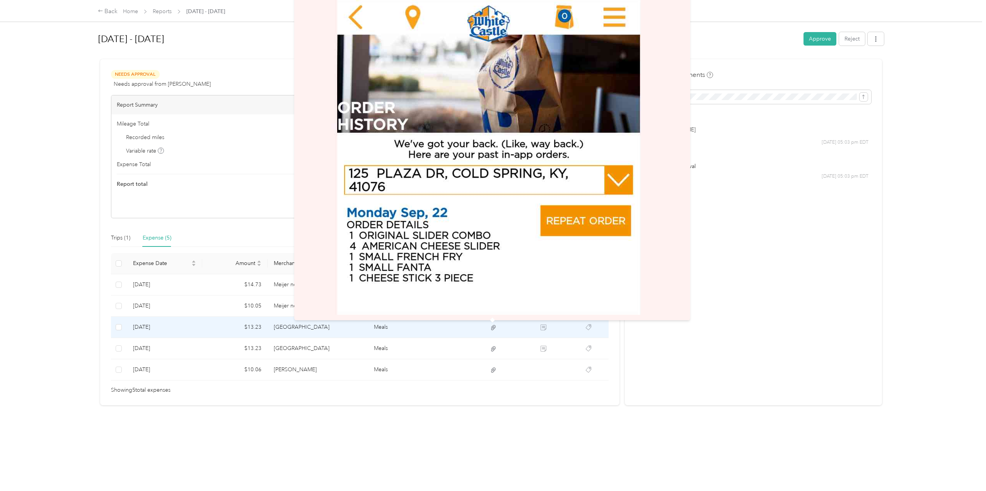
click at [491, 326] on icon at bounding box center [493, 327] width 7 height 7
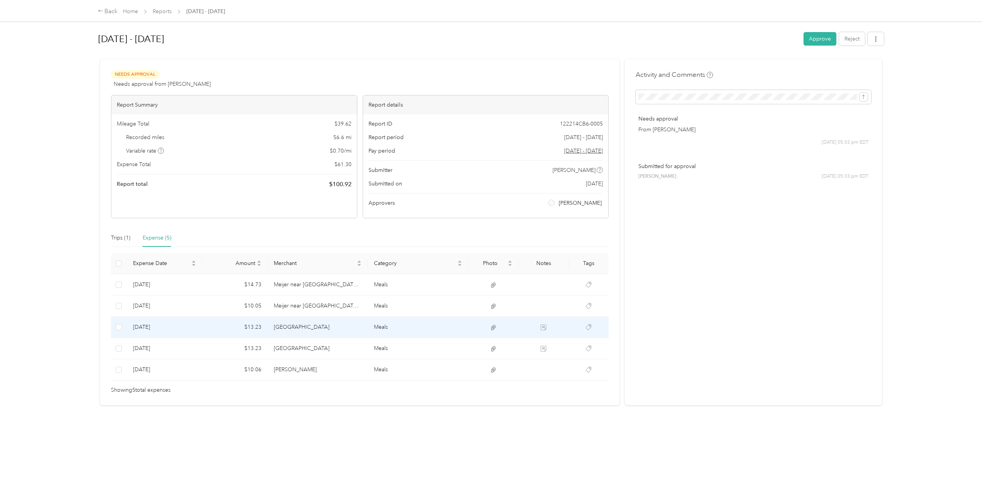
click at [211, 328] on td "$13.23" at bounding box center [234, 327] width 65 height 21
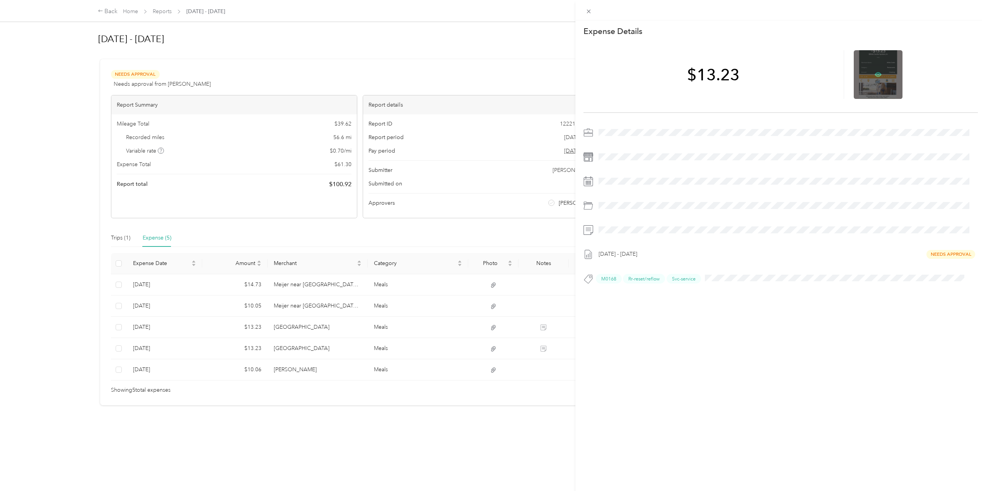
click at [875, 71] on icon at bounding box center [878, 74] width 7 height 7
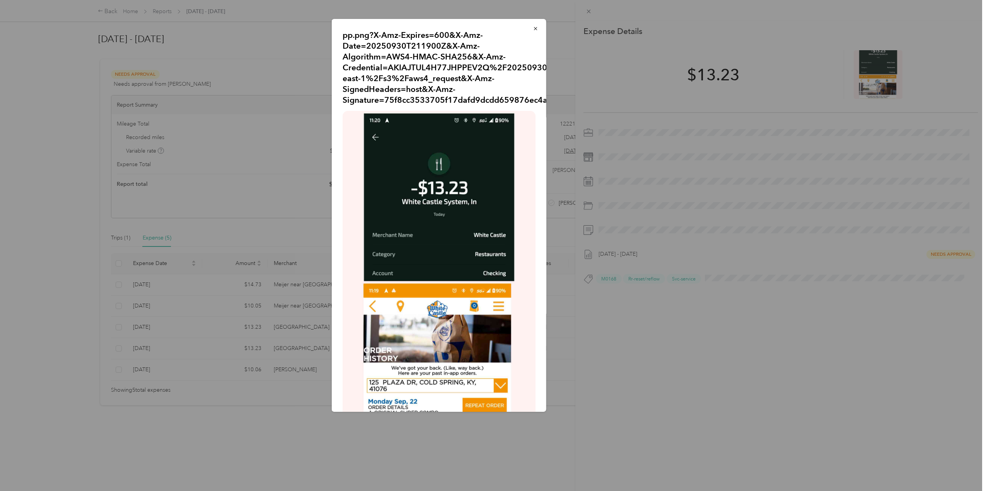
drag, startPoint x: 530, startPoint y: 27, endPoint x: 467, endPoint y: 67, distance: 74.0
click at [533, 27] on icon "button" at bounding box center [535, 28] width 5 height 5
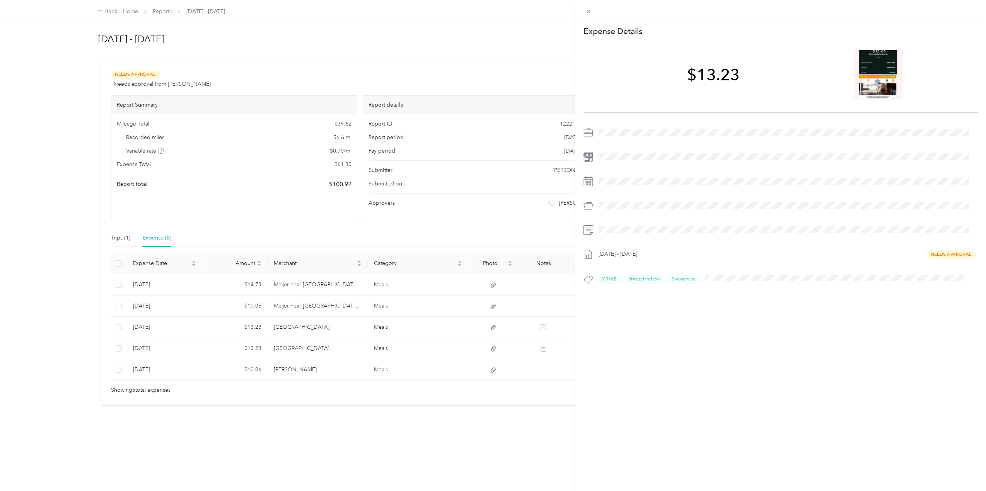
click at [716, 336] on div "This expense cannot be edited because it is either under review, approved, or p…" at bounding box center [780, 265] width 411 height 491
click at [709, 202] on div at bounding box center [787, 206] width 382 height 12
click at [325, 353] on div "This expense cannot be edited because it is either under review, approved, or p…" at bounding box center [493, 245] width 986 height 491
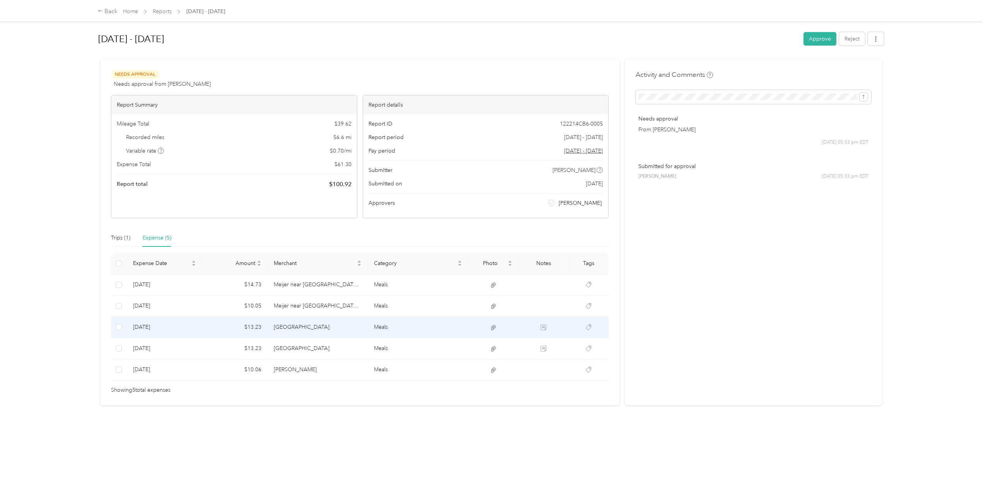
click at [329, 325] on td "[GEOGRAPHIC_DATA]" at bounding box center [318, 327] width 101 height 21
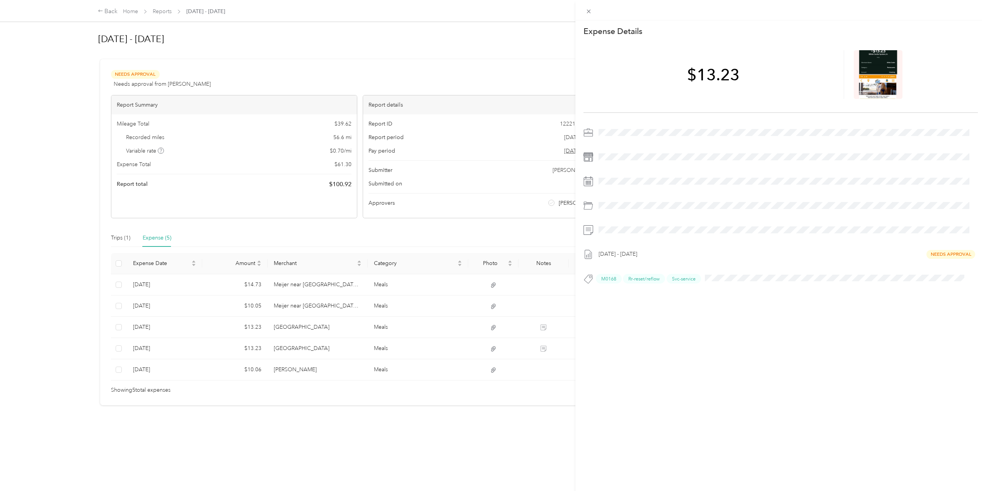
click at [327, 352] on div "This expense cannot be edited because it is either under review, approved, or p…" at bounding box center [493, 245] width 986 height 491
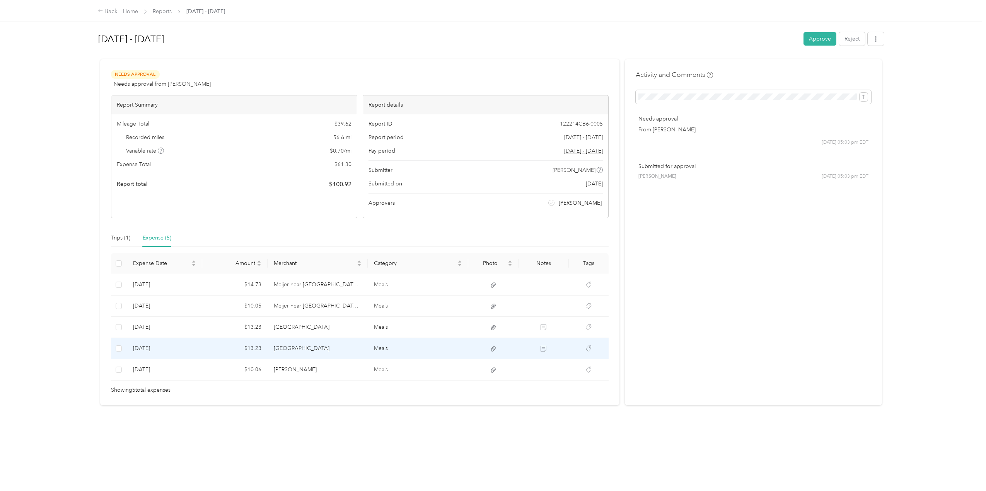
click at [339, 348] on td "[GEOGRAPHIC_DATA]" at bounding box center [318, 348] width 101 height 21
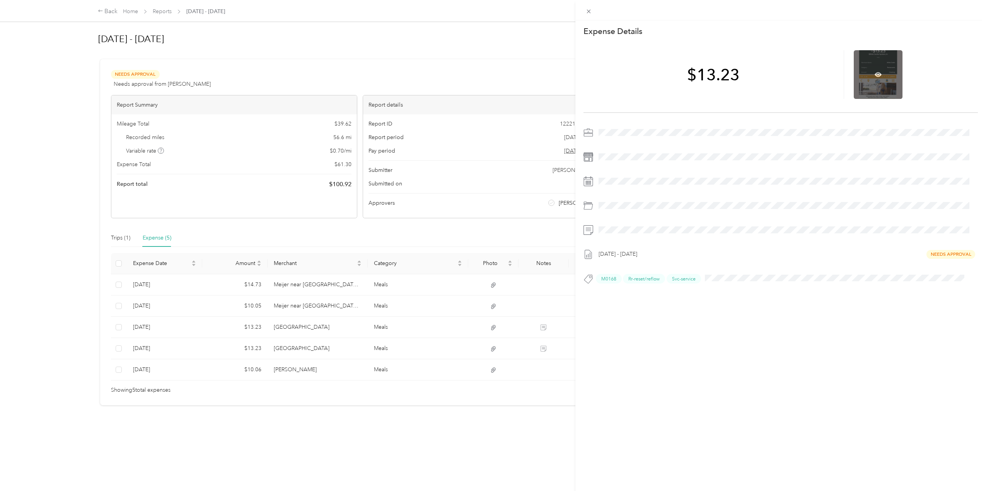
click at [872, 69] on div at bounding box center [878, 74] width 49 height 49
click at [877, 73] on icon at bounding box center [878, 74] width 7 height 7
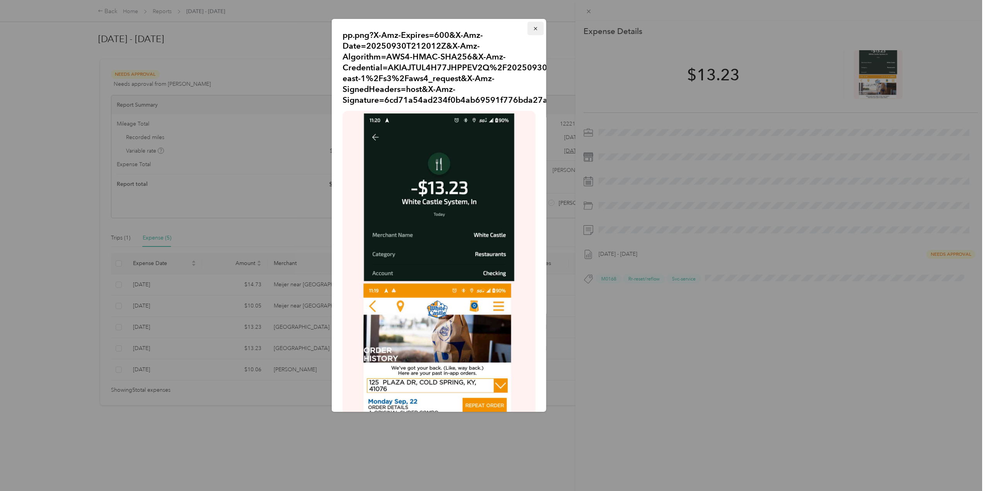
click at [533, 29] on icon "button" at bounding box center [535, 28] width 5 height 5
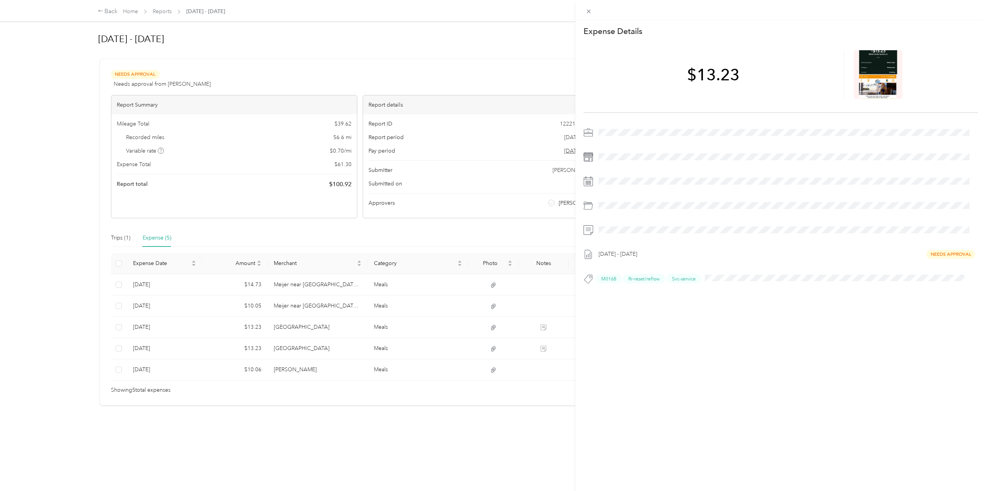
click at [318, 370] on div "This expense cannot be edited because it is either under review, approved, or p…" at bounding box center [493, 245] width 986 height 491
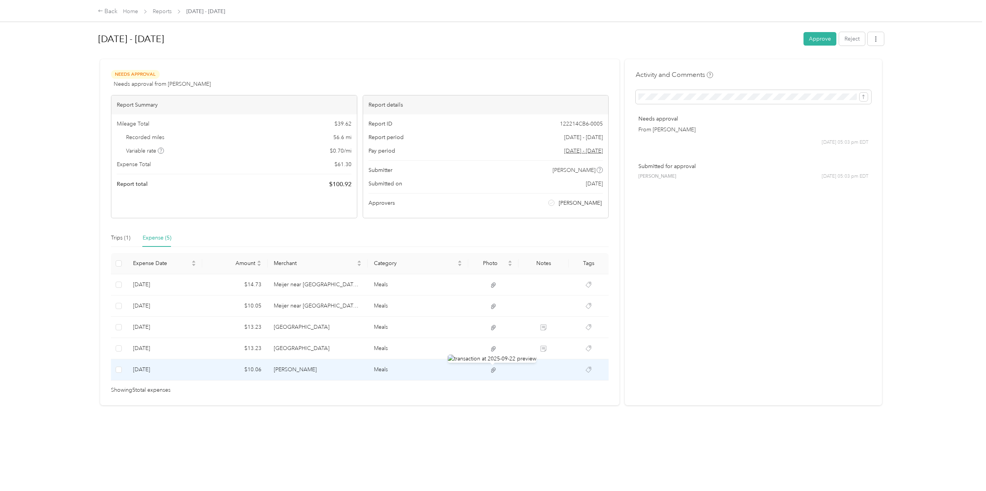
click at [493, 370] on icon at bounding box center [493, 370] width 5 height 5
click at [491, 369] on icon at bounding box center [493, 370] width 5 height 5
click at [322, 369] on td "[PERSON_NAME]" at bounding box center [318, 370] width 101 height 21
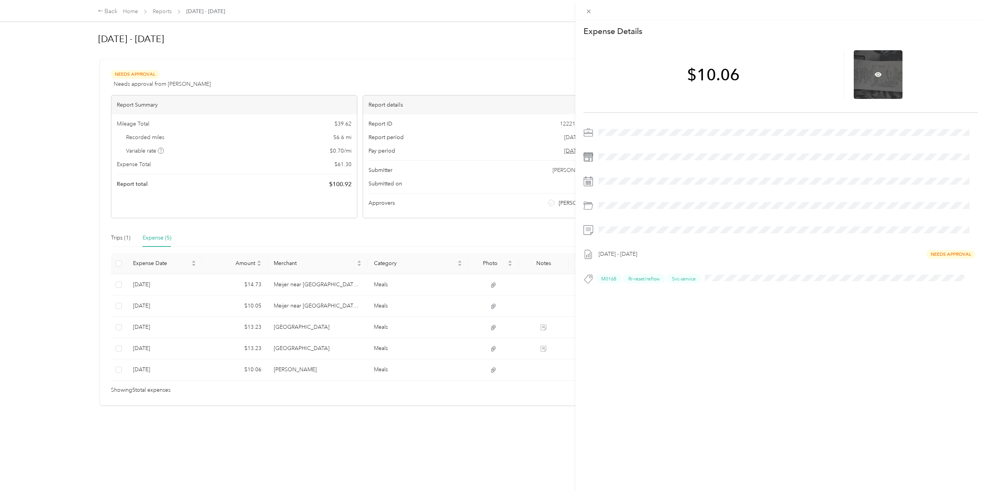
click at [875, 78] on div at bounding box center [878, 74] width 49 height 49
click at [875, 77] on icon at bounding box center [878, 74] width 7 height 7
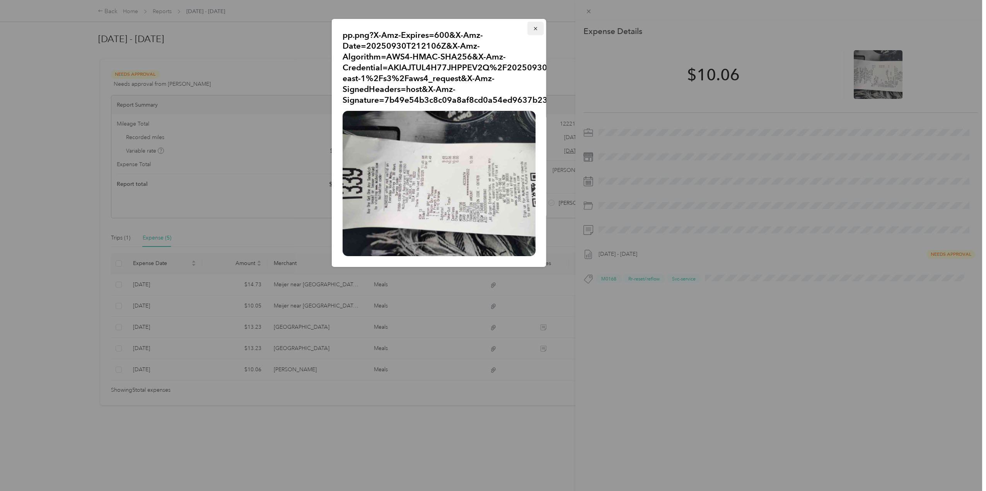
click at [534, 27] on icon "button" at bounding box center [535, 28] width 5 height 5
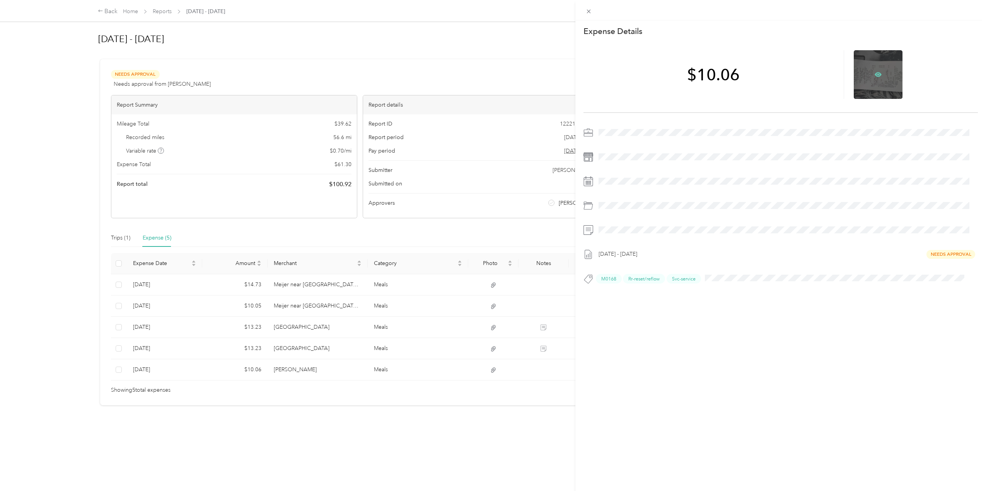
click at [875, 75] on icon at bounding box center [878, 74] width 7 height 7
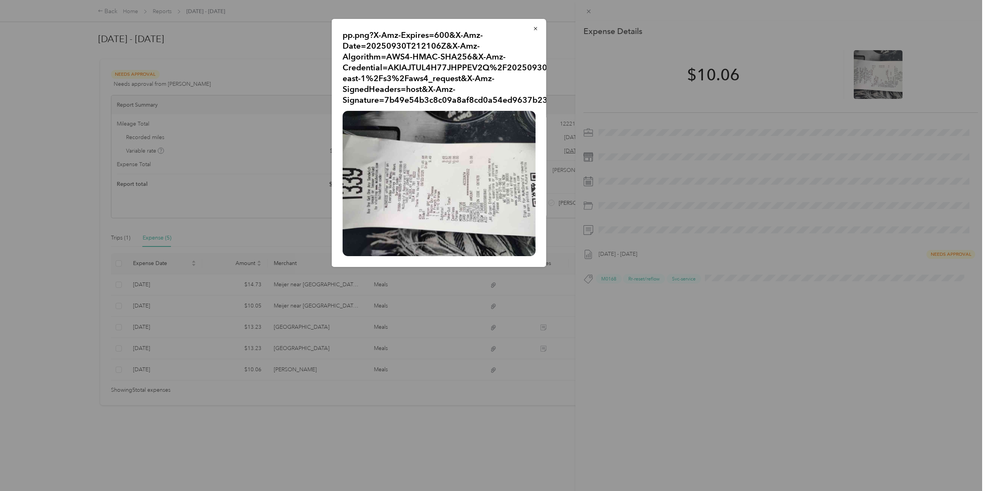
click at [476, 201] on img at bounding box center [439, 183] width 193 height 145
click at [536, 28] on icon "button" at bounding box center [535, 28] width 5 height 5
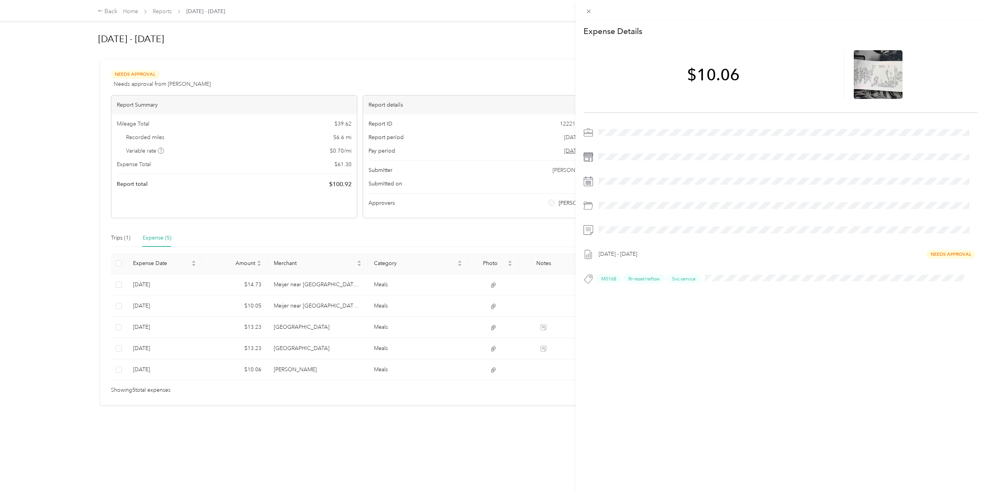
click at [303, 348] on div "This expense cannot be edited because it is either under review, approved, or p…" at bounding box center [493, 245] width 986 height 491
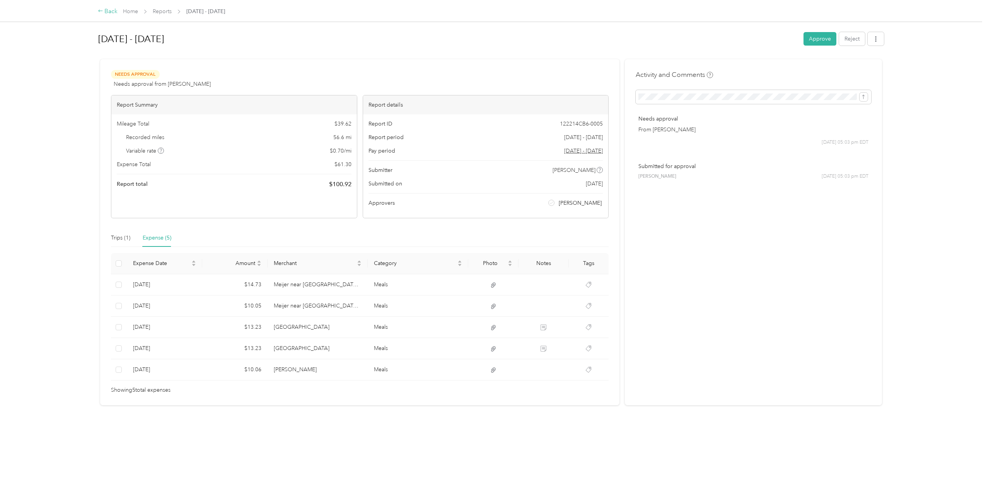
click at [105, 14] on div "Back" at bounding box center [108, 11] width 20 height 9
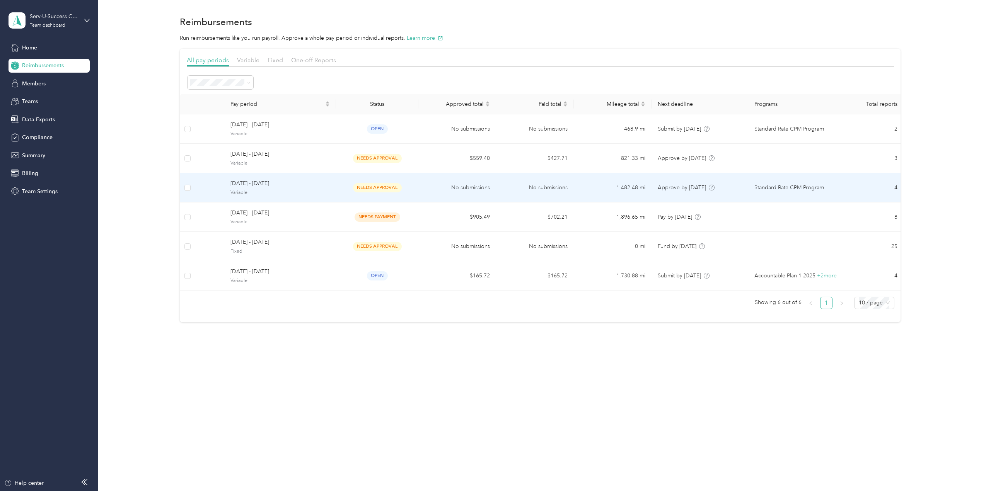
click at [317, 188] on div "[DATE] - [DATE] Variable" at bounding box center [279, 187] width 99 height 17
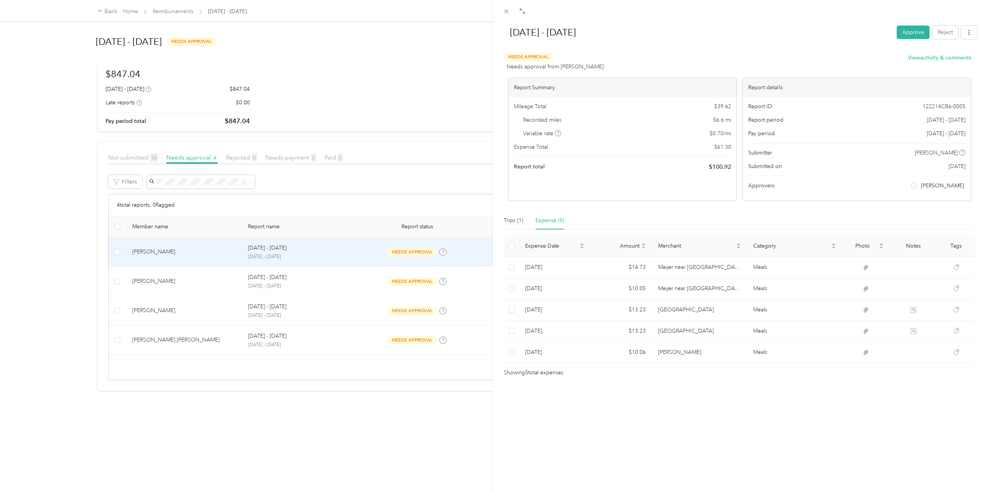
click at [314, 280] on div "[DATE] - [DATE] Approve Reject Needs Approval Needs approval from [PERSON_NAME]…" at bounding box center [493, 245] width 986 height 491
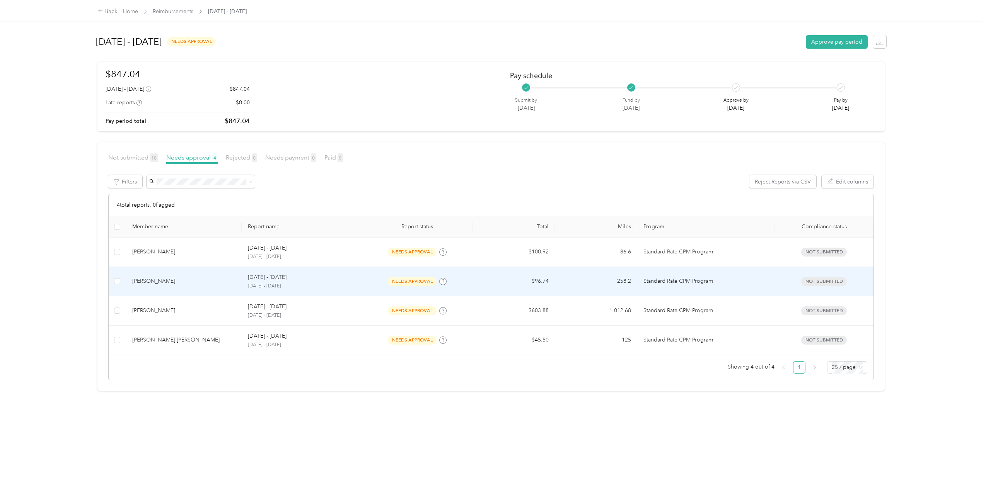
click at [312, 286] on p "[DATE] - [DATE]" at bounding box center [302, 286] width 109 height 7
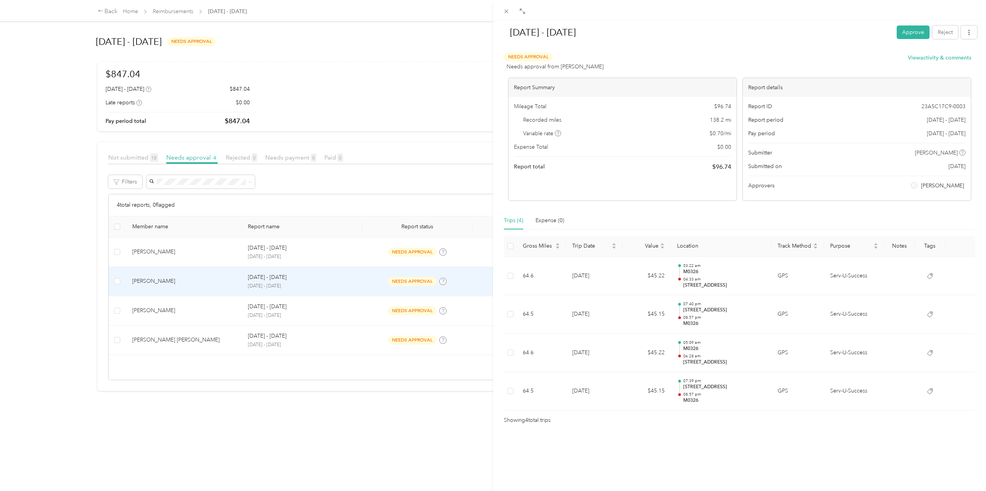
drag, startPoint x: 195, startPoint y: 441, endPoint x: 213, endPoint y: 413, distance: 32.8
click at [195, 441] on div "[DATE] - [DATE] Approve Reject Needs Approval Needs approval from [PERSON_NAME]…" at bounding box center [493, 245] width 986 height 491
